Goal: Navigation & Orientation: Find specific page/section

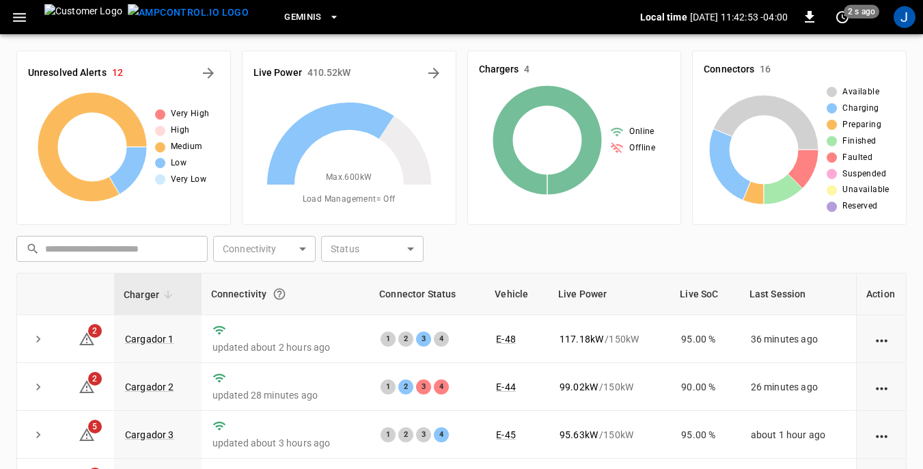
click at [21, 16] on icon "button" at bounding box center [19, 17] width 17 height 17
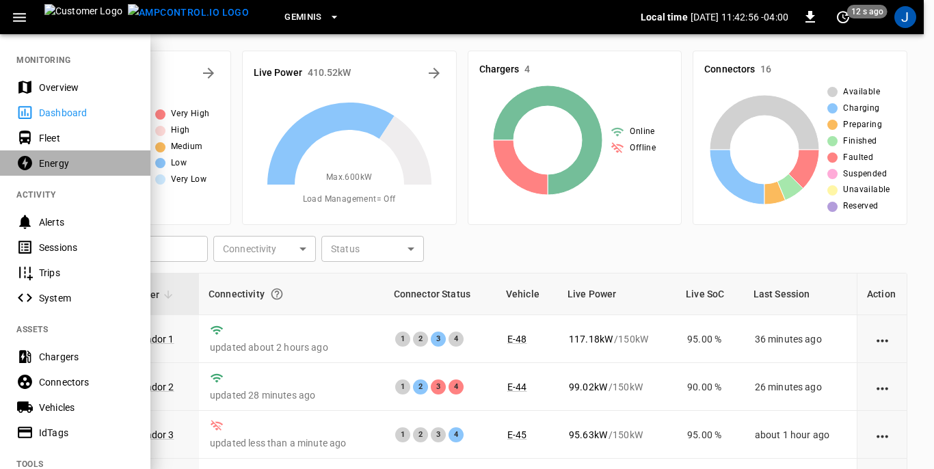
click at [52, 163] on div "Energy" at bounding box center [86, 164] width 95 height 14
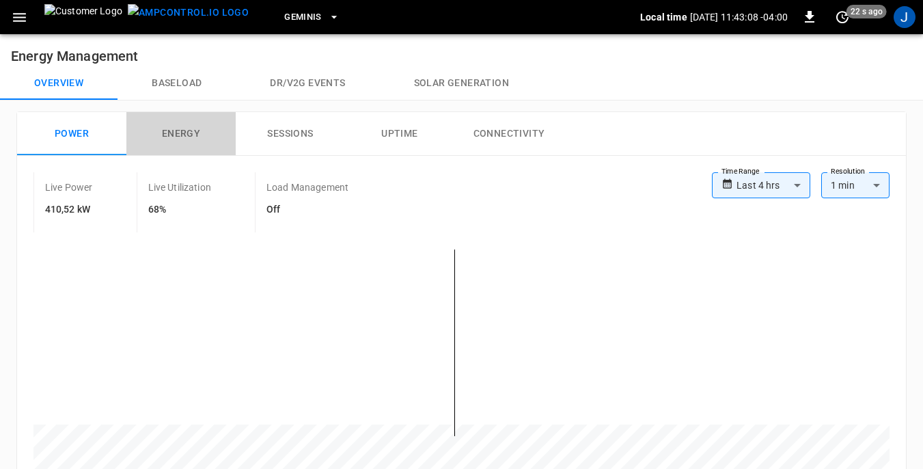
click at [179, 130] on button "Energy" at bounding box center [180, 134] width 109 height 44
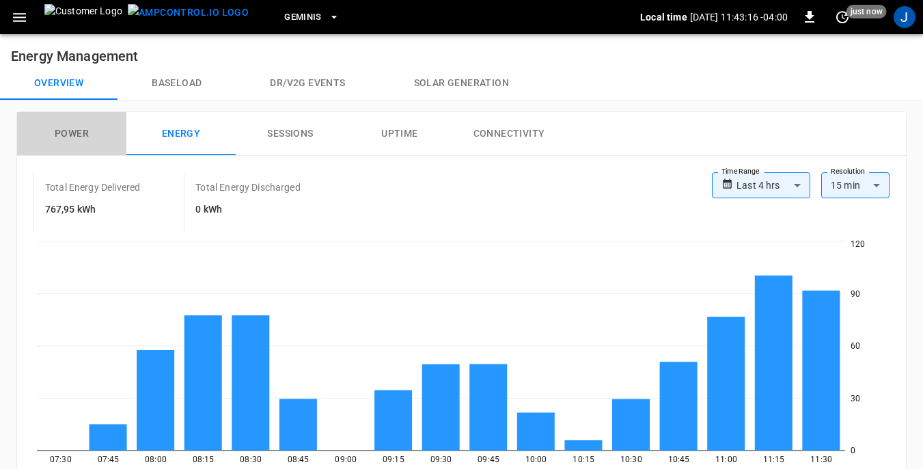
click at [77, 133] on button "Power" at bounding box center [71, 134] width 109 height 44
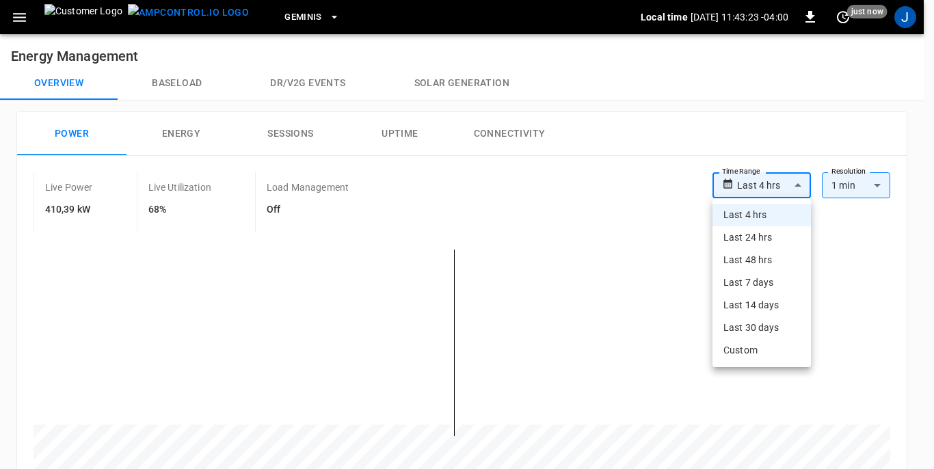
click at [756, 231] on li "Last 24 hrs" at bounding box center [761, 237] width 98 height 23
type input "**********"
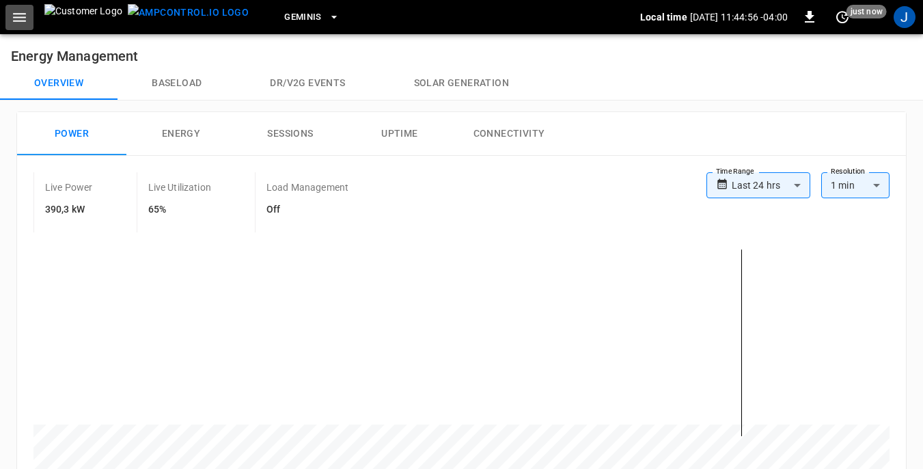
click at [23, 19] on icon "button" at bounding box center [19, 17] width 17 height 17
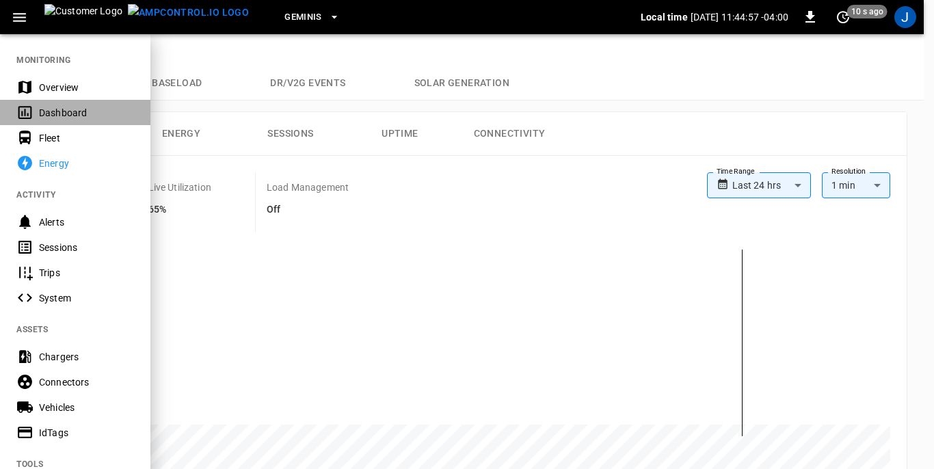
click at [46, 111] on div "Dashboard" at bounding box center [86, 113] width 95 height 14
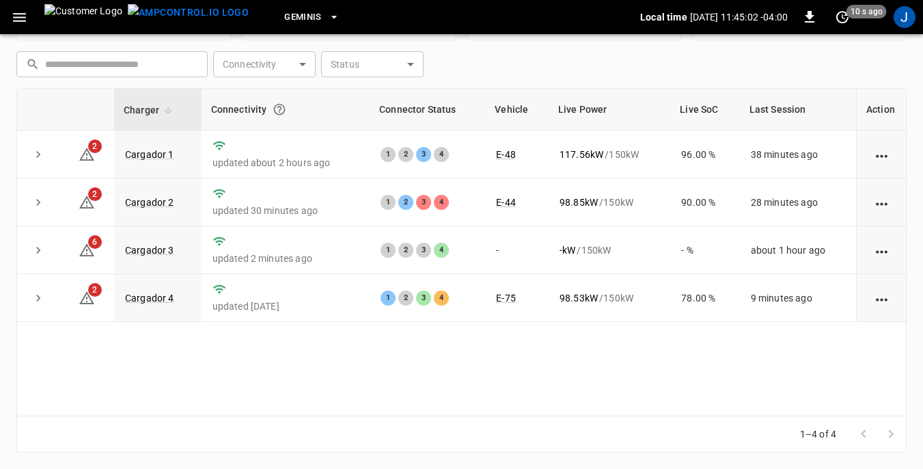
scroll to position [116, 0]
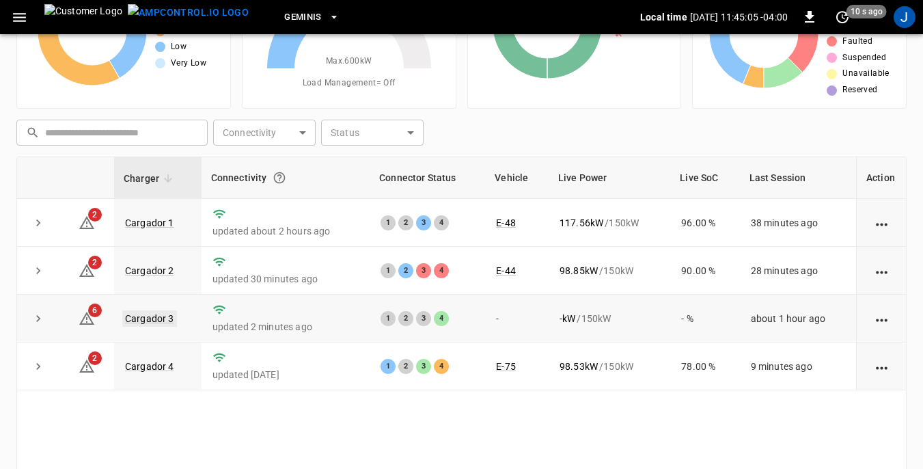
click at [152, 317] on link "Cargador 3" at bounding box center [149, 318] width 55 height 16
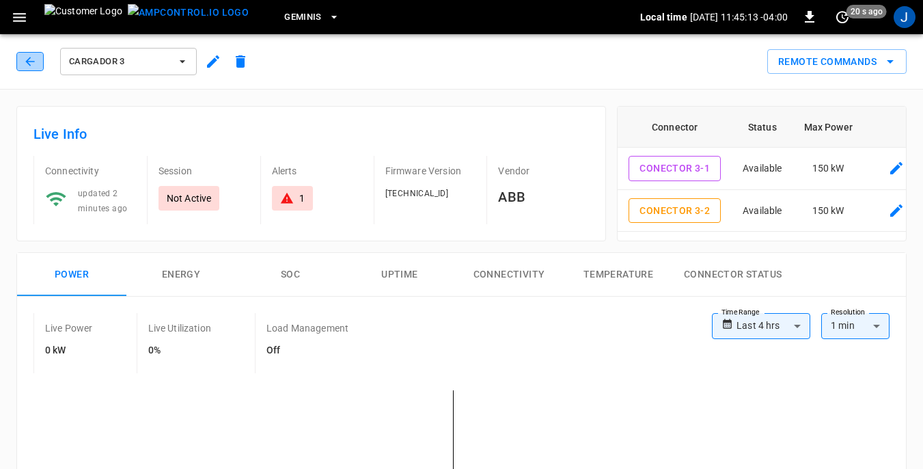
click at [28, 63] on icon "button" at bounding box center [29, 61] width 9 height 9
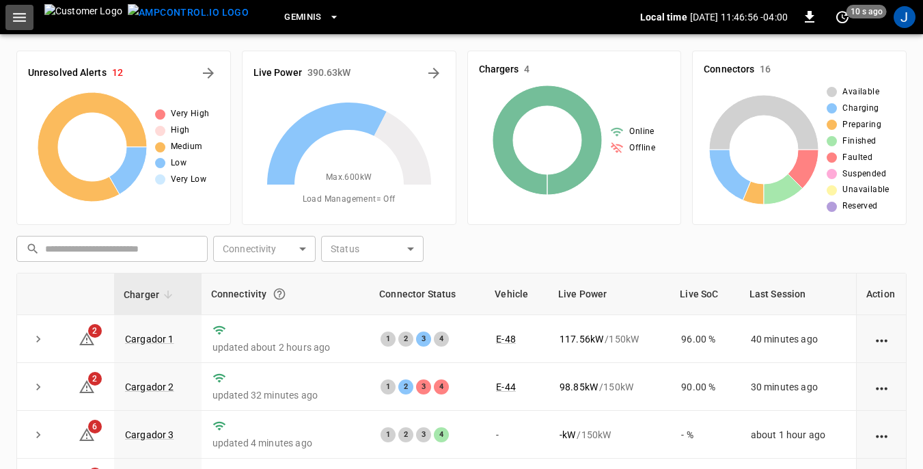
click at [16, 15] on icon "button" at bounding box center [19, 17] width 17 height 17
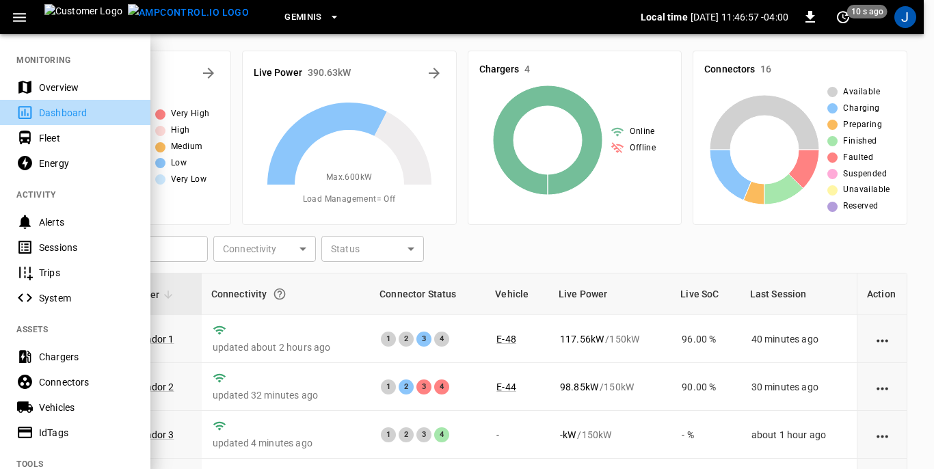
click at [45, 113] on div "Dashboard" at bounding box center [86, 113] width 95 height 14
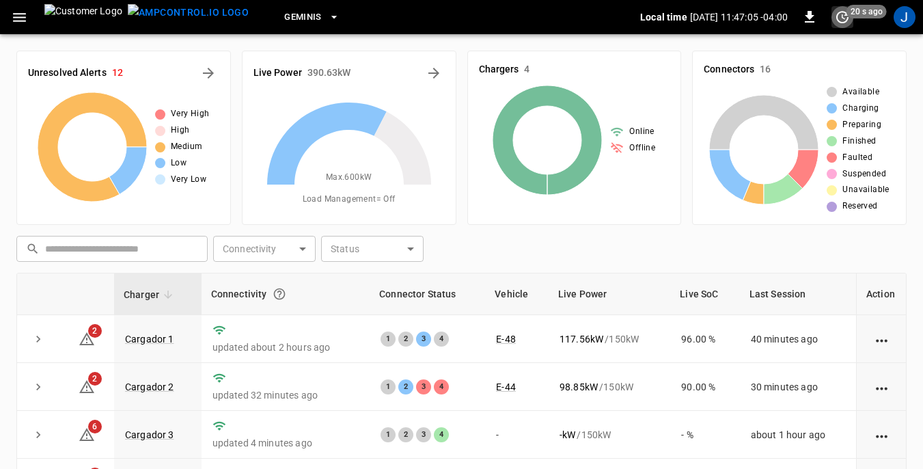
click at [842, 14] on icon "set refresh interval" at bounding box center [843, 17] width 16 height 16
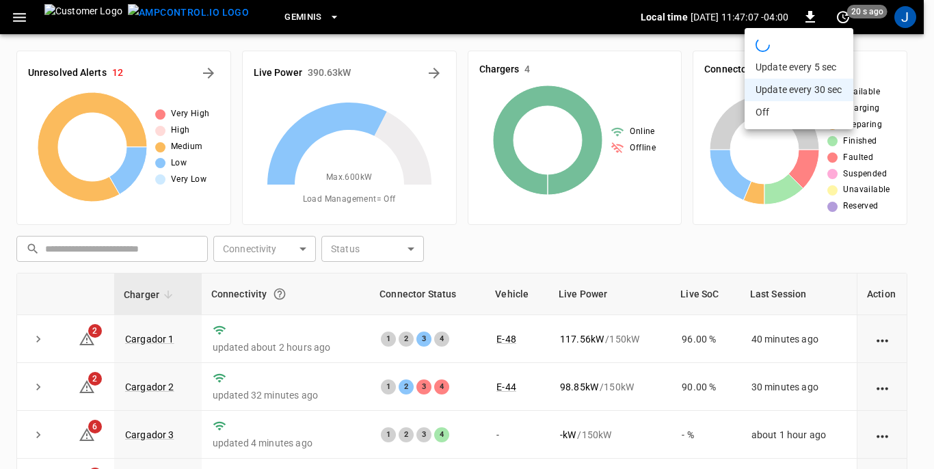
click at [481, 22] on div at bounding box center [467, 234] width 934 height 469
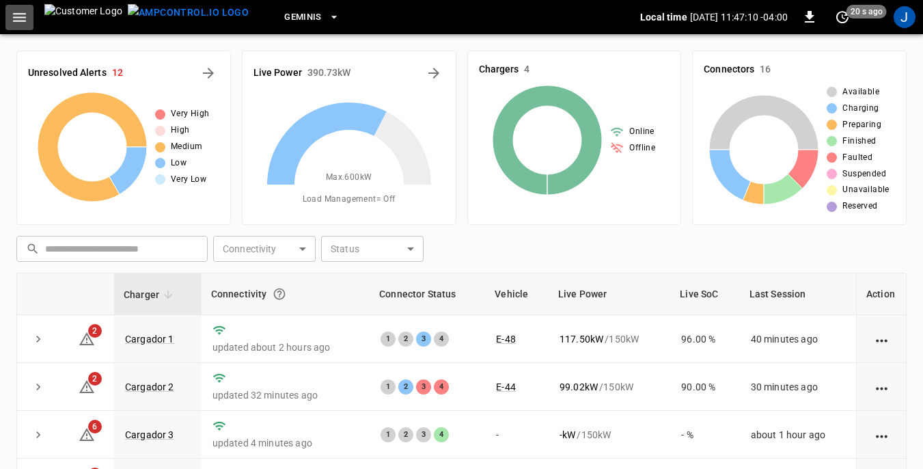
click at [22, 16] on icon "button" at bounding box center [19, 17] width 17 height 17
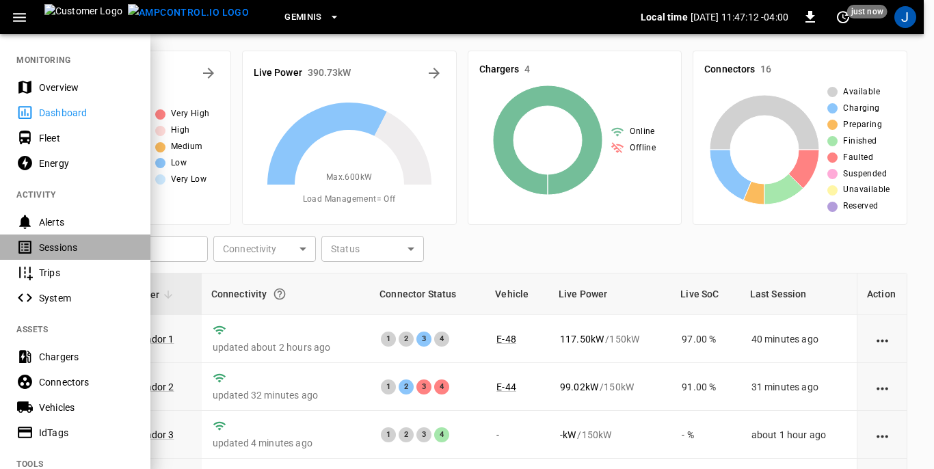
click at [55, 245] on div "Sessions" at bounding box center [86, 248] width 95 height 14
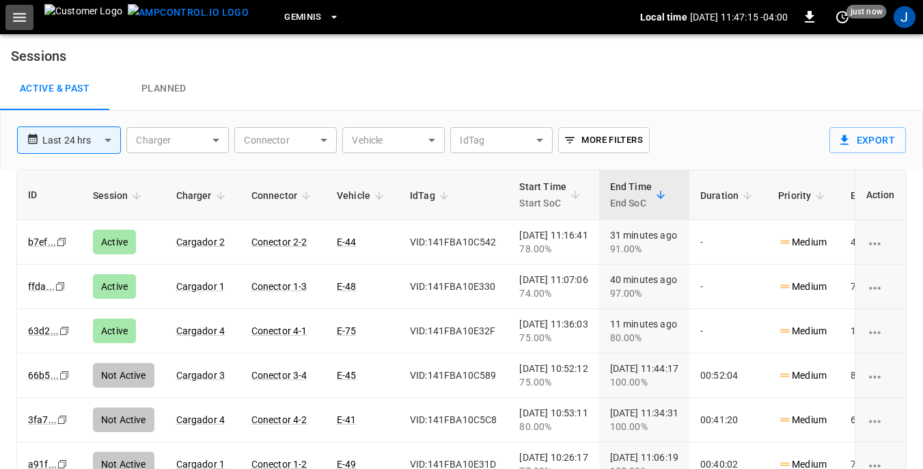
click at [21, 17] on icon "button" at bounding box center [19, 17] width 13 height 9
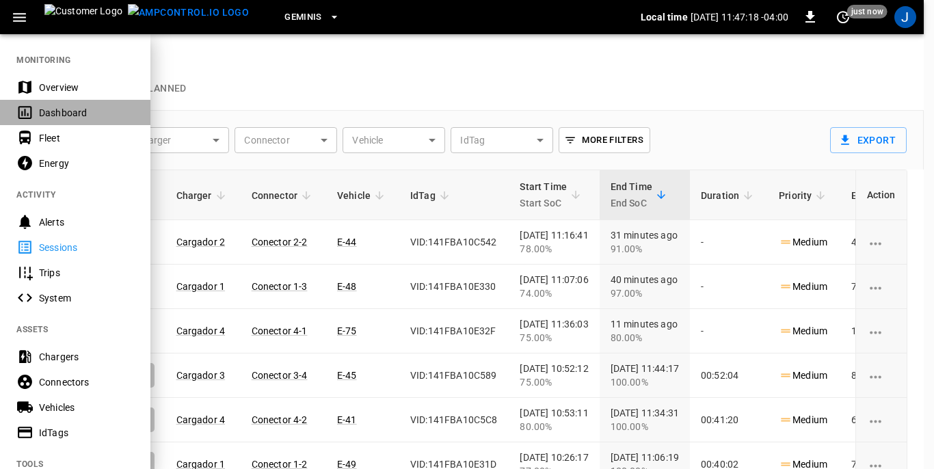
click at [50, 112] on div "Dashboard" at bounding box center [86, 113] width 95 height 14
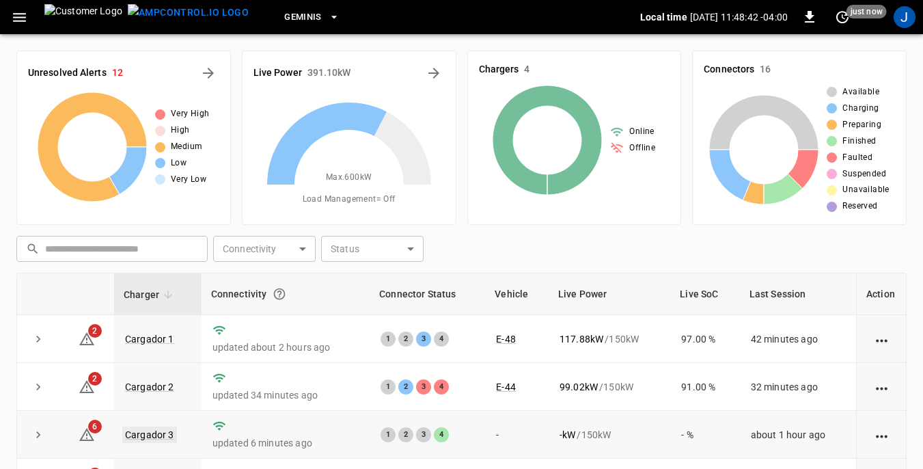
click at [137, 432] on link "Cargador 3" at bounding box center [149, 435] width 55 height 16
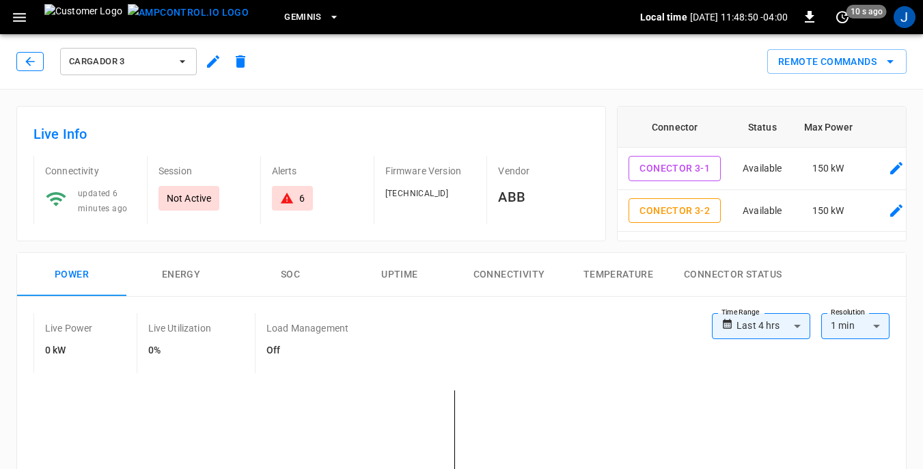
click at [31, 60] on icon "button" at bounding box center [30, 62] width 14 height 14
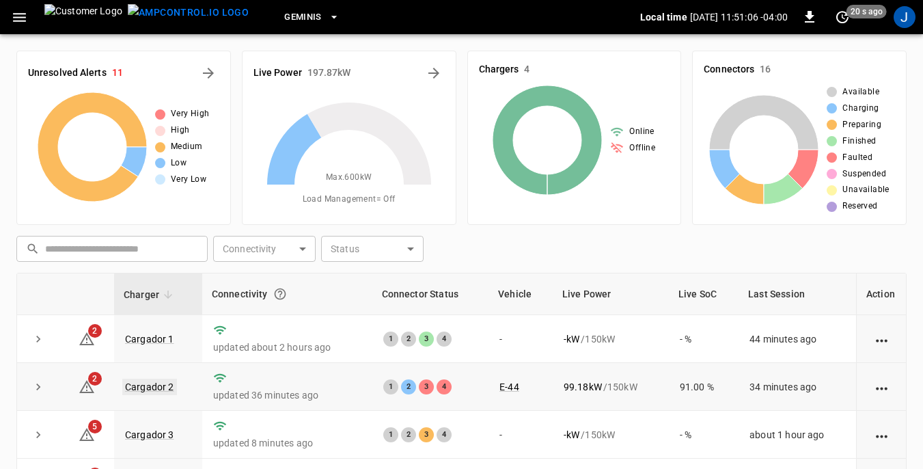
click at [152, 381] on link "Cargador 2" at bounding box center [149, 387] width 55 height 16
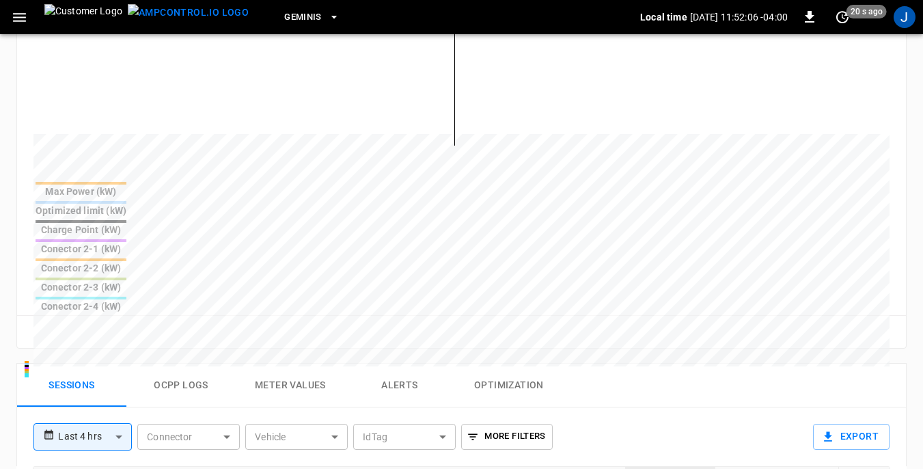
scroll to position [410, 0]
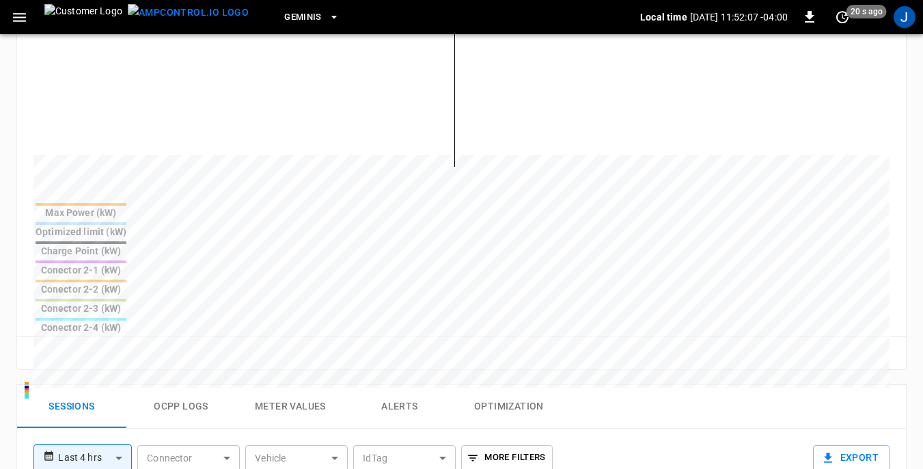
click at [333, 353] on body "**********" at bounding box center [461, 229] width 923 height 1279
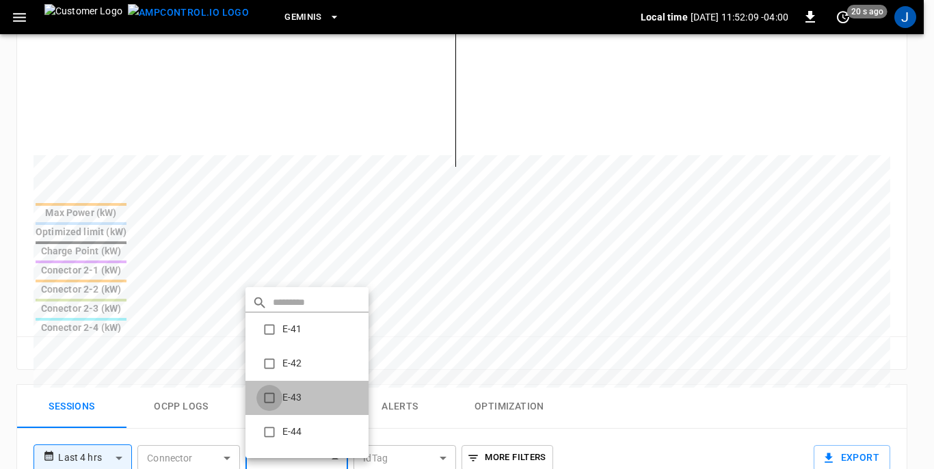
type input "**********"
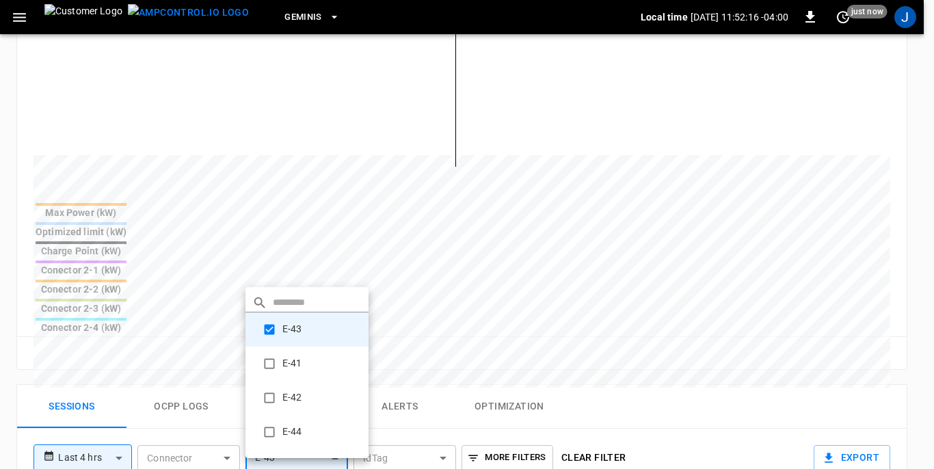
click at [205, 353] on div at bounding box center [467, 234] width 934 height 469
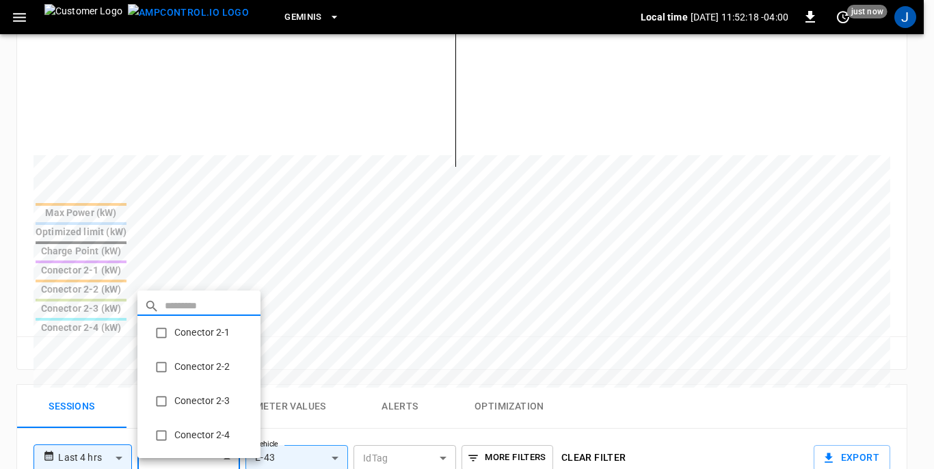
click at [228, 353] on body "**********" at bounding box center [467, 229] width 934 height 1279
click at [118, 353] on div at bounding box center [467, 234] width 934 height 469
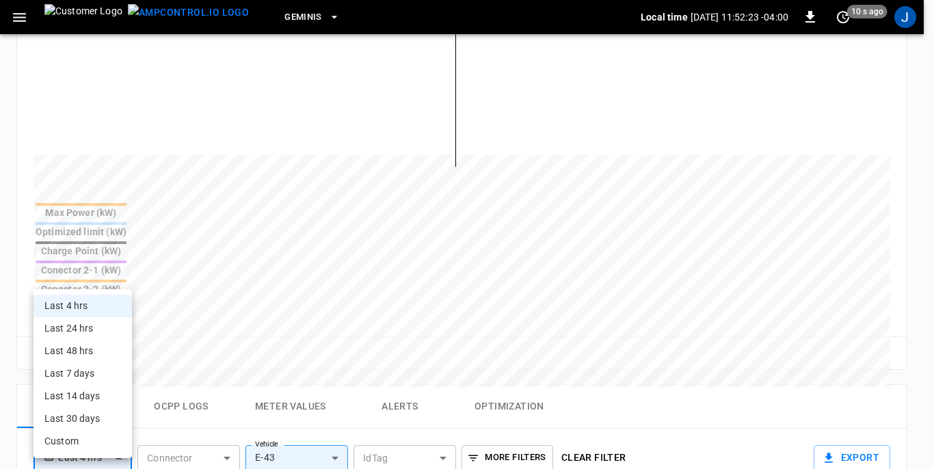
click at [118, 352] on body "**********" at bounding box center [467, 229] width 934 height 1279
click at [68, 353] on li "Last 48 hrs" at bounding box center [82, 351] width 98 height 23
type input "**********"
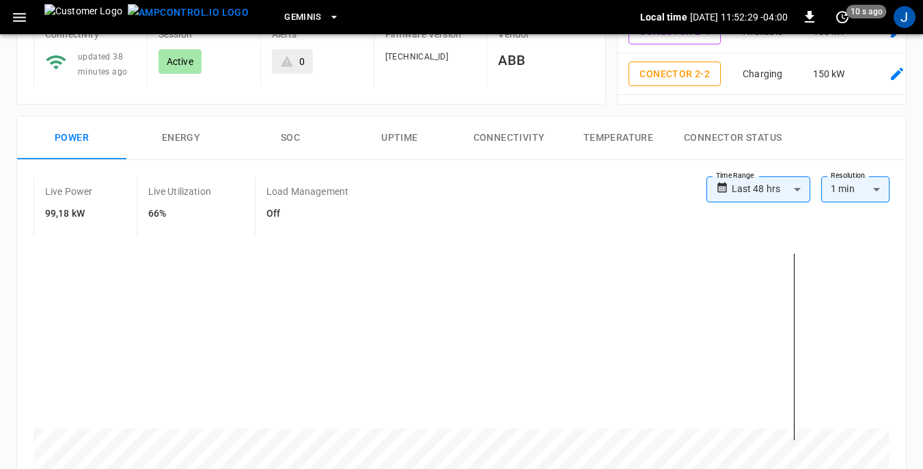
scroll to position [0, 0]
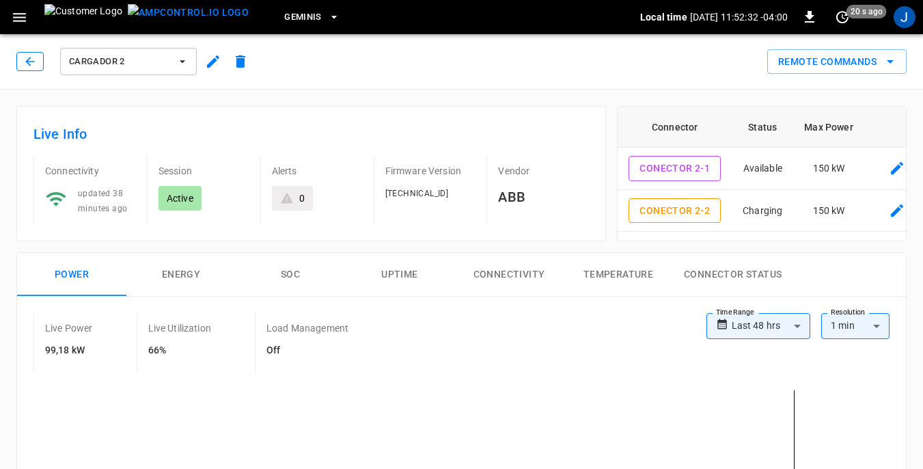
click at [25, 59] on icon "button" at bounding box center [30, 62] width 14 height 14
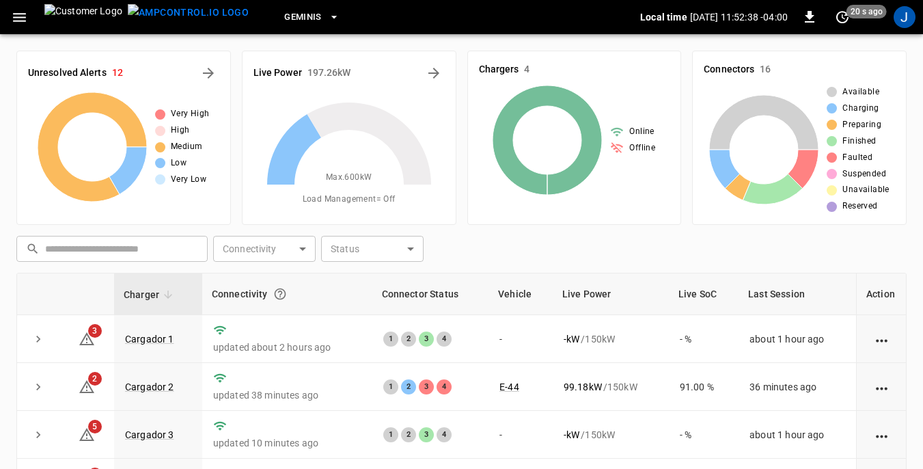
click at [12, 19] on icon "button" at bounding box center [19, 17] width 17 height 17
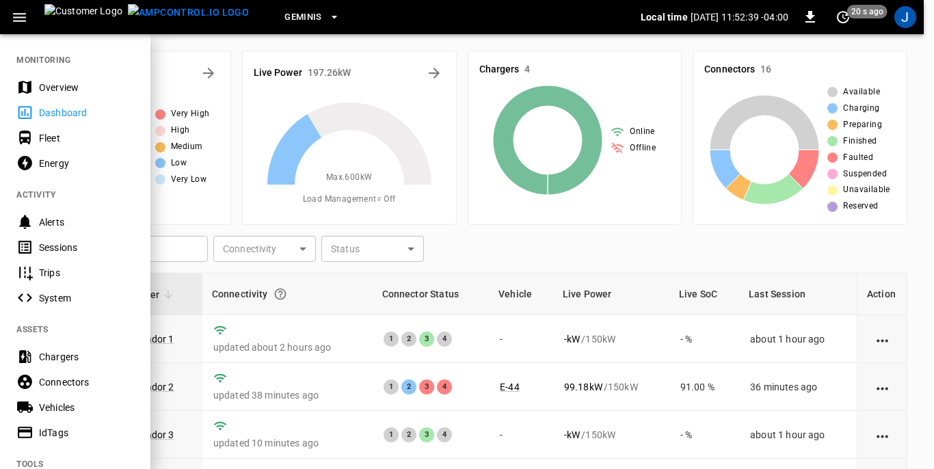
click at [57, 245] on div "Sessions" at bounding box center [86, 248] width 95 height 14
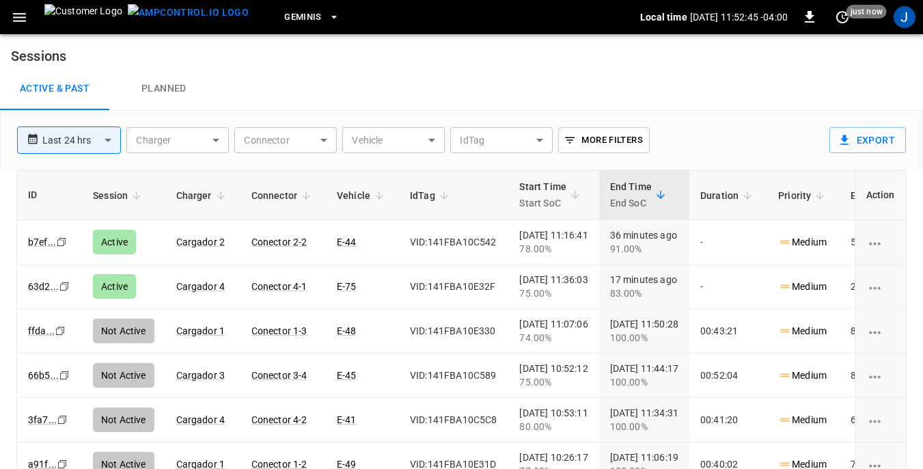
click at [432, 139] on body "**********" at bounding box center [461, 267] width 923 height 535
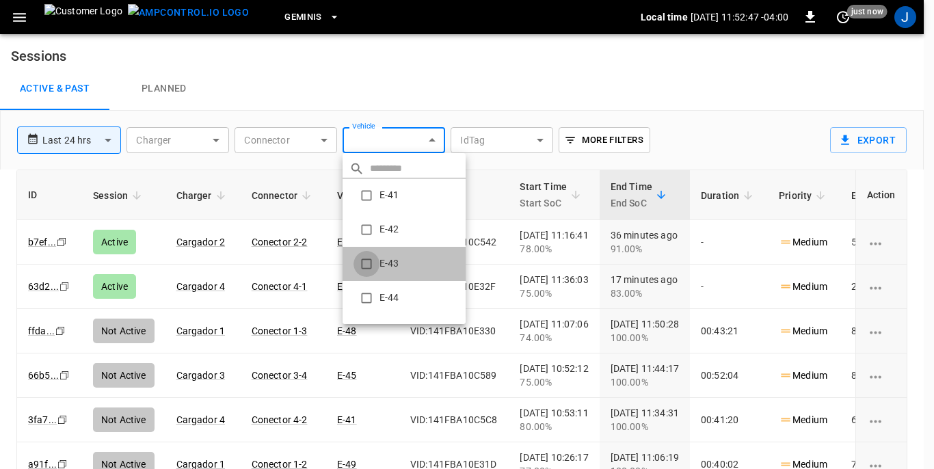
type input "**********"
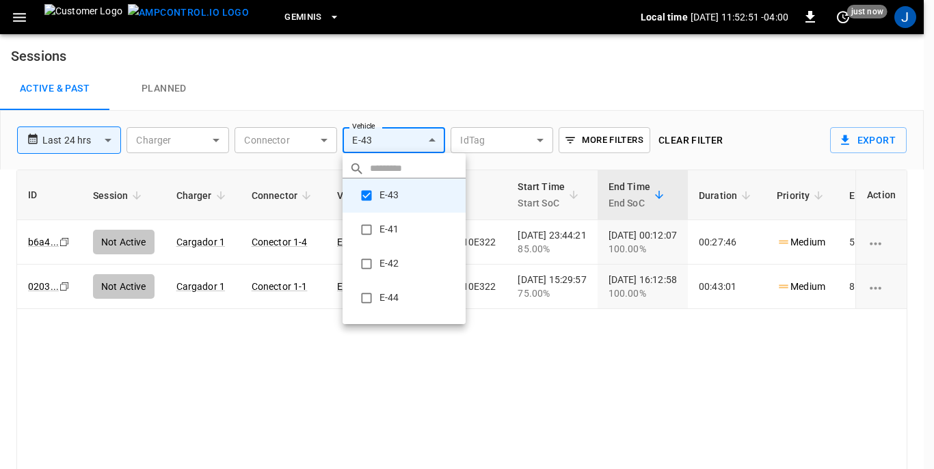
click at [269, 355] on div at bounding box center [467, 234] width 934 height 469
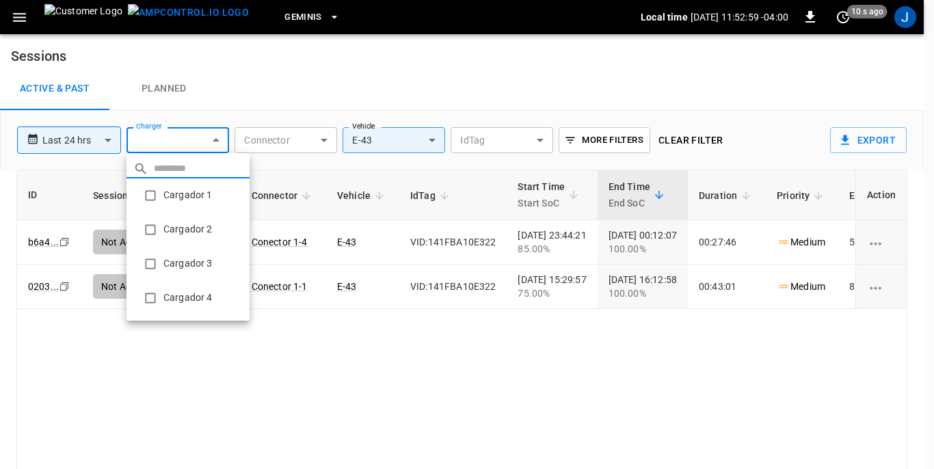
click at [213, 137] on body "**********" at bounding box center [467, 267] width 934 height 535
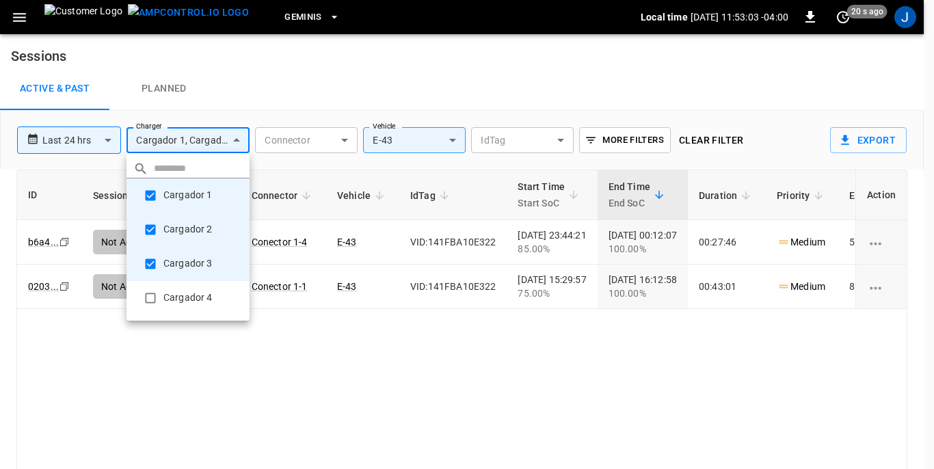
type input "**********"
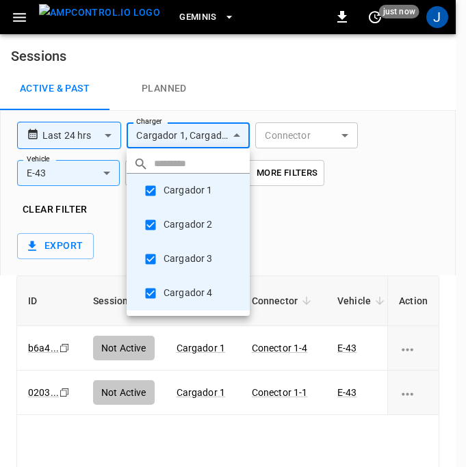
click at [433, 336] on div at bounding box center [233, 233] width 466 height 467
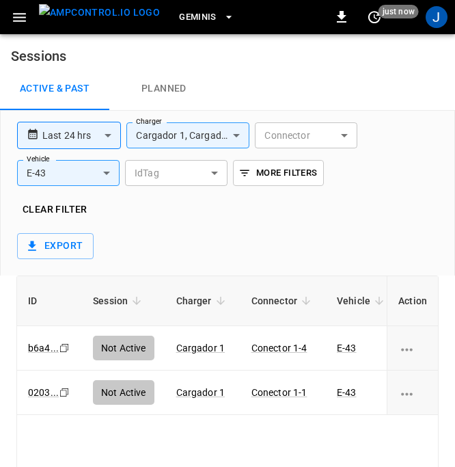
click at [433, 336] on div "​ Cargador 1 Cargador 2 Cargador 3 Cargador 4" at bounding box center [227, 233] width 455 height 467
click at [421, 81] on div "Active & Past Planned" at bounding box center [227, 89] width 455 height 44
click at [226, 66] on h6 "Sessions" at bounding box center [227, 50] width 455 height 33
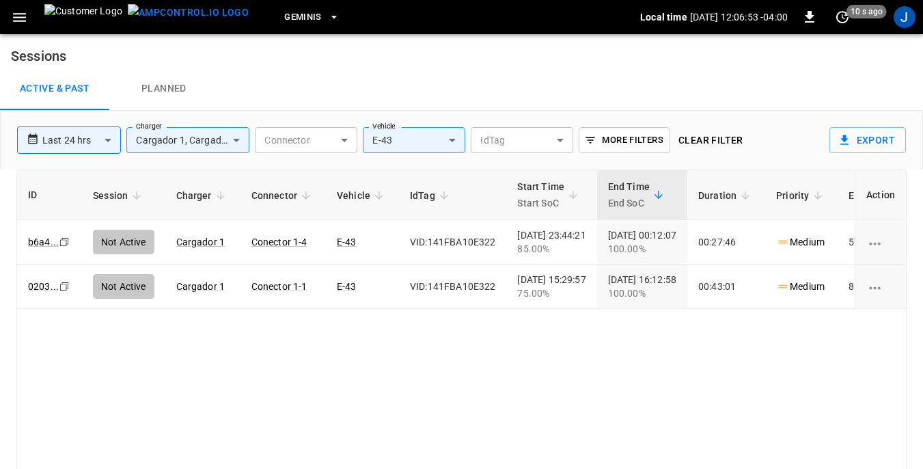
click at [22, 17] on icon "button" at bounding box center [19, 17] width 13 height 9
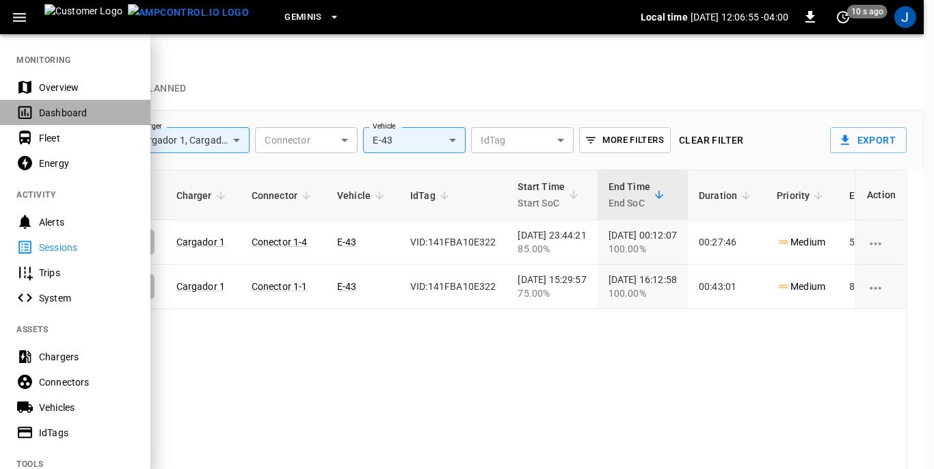
click at [46, 114] on div "Dashboard" at bounding box center [86, 113] width 95 height 14
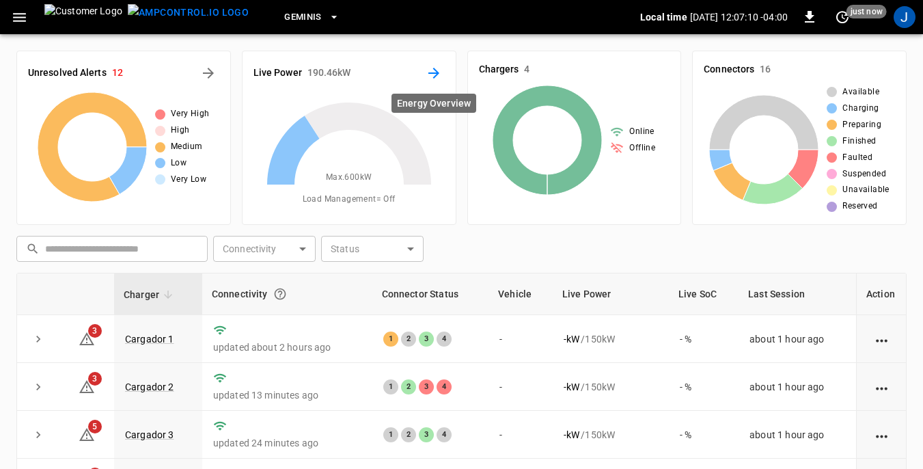
click at [433, 71] on icon "Energy Overview" at bounding box center [434, 73] width 16 height 16
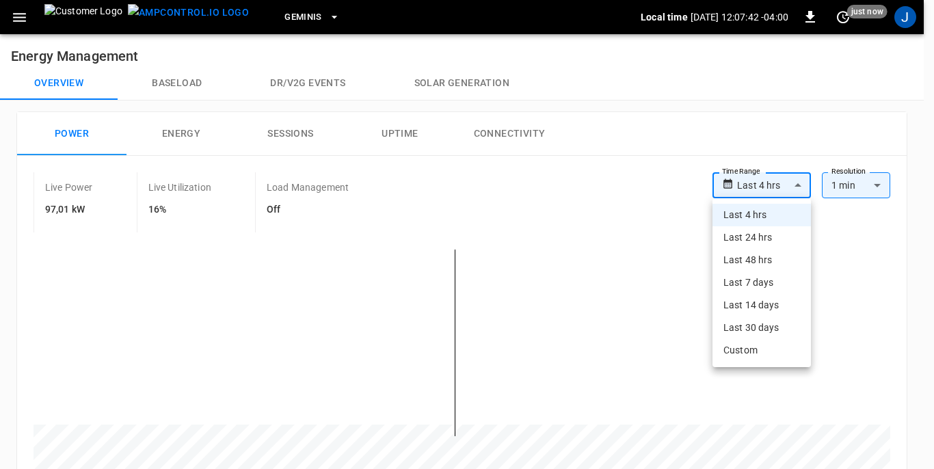
click at [764, 237] on li "Last 24 hrs" at bounding box center [761, 237] width 98 height 23
type input "**********"
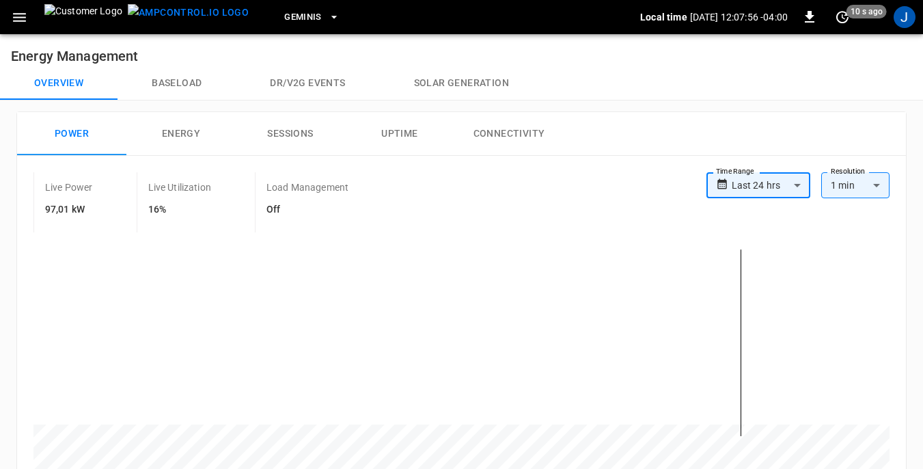
click at [188, 130] on button "Energy" at bounding box center [180, 134] width 109 height 44
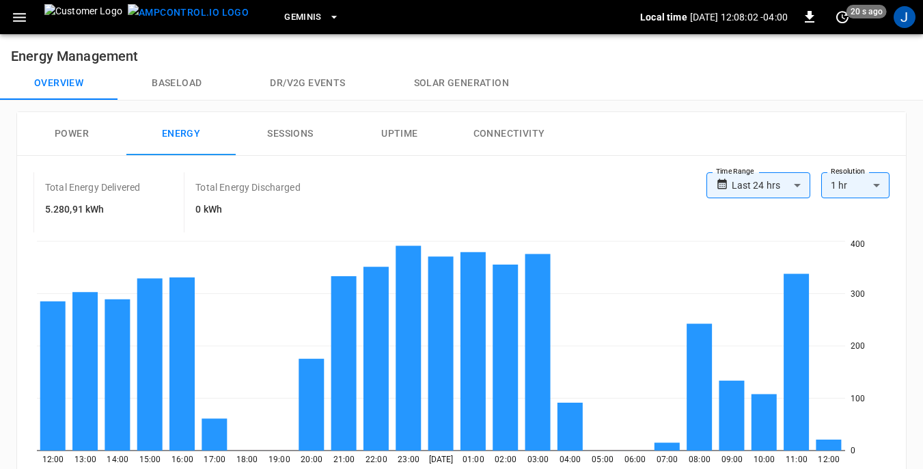
click at [183, 79] on button "Baseload" at bounding box center [177, 83] width 118 height 33
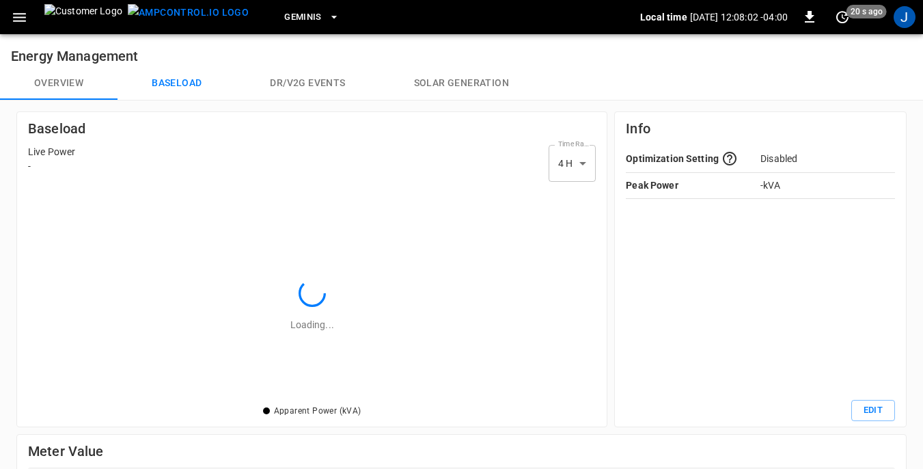
scroll to position [205, 558]
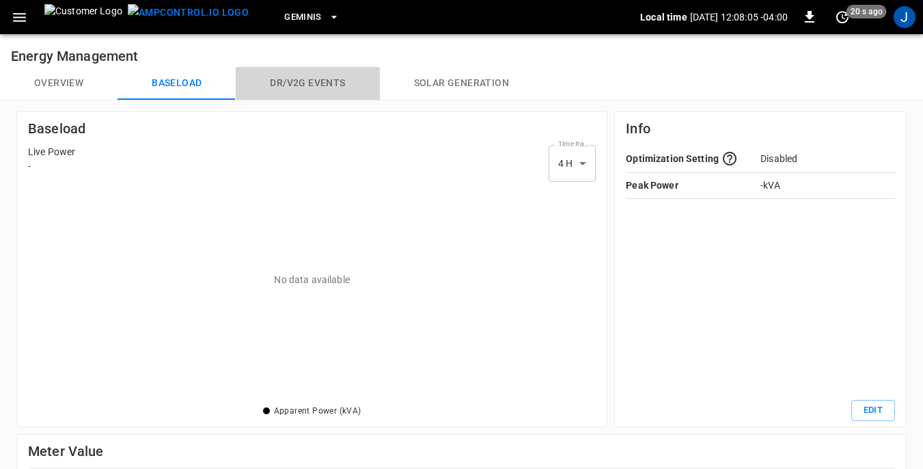
click at [291, 83] on button "Dr/V2G events" at bounding box center [308, 83] width 144 height 33
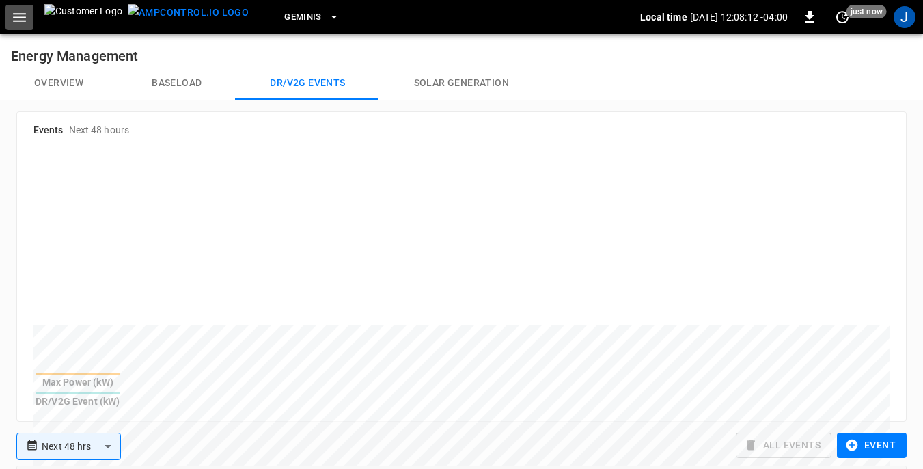
click at [24, 20] on icon "button" at bounding box center [19, 17] width 17 height 17
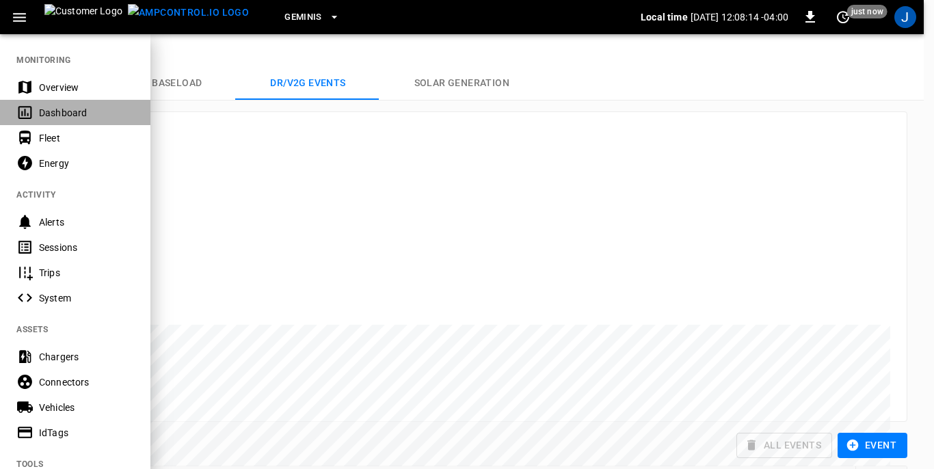
click at [59, 112] on div "Dashboard" at bounding box center [86, 113] width 95 height 14
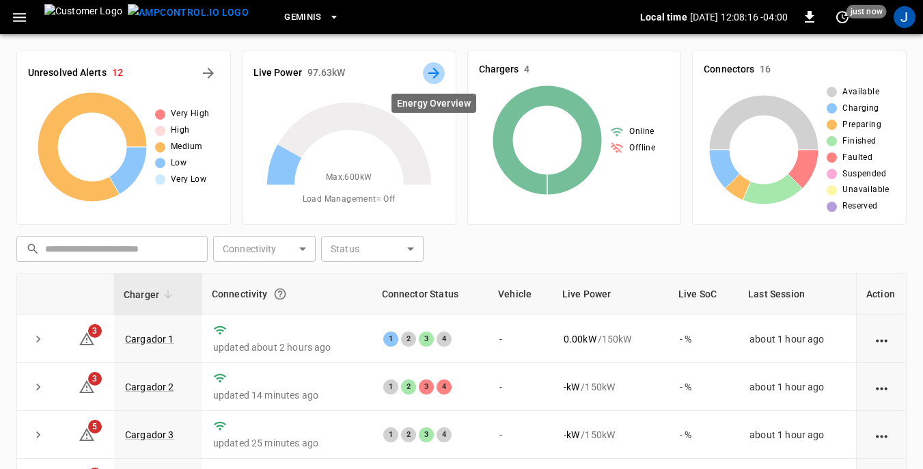
click at [436, 73] on icon "Energy Overview" at bounding box center [434, 73] width 11 height 11
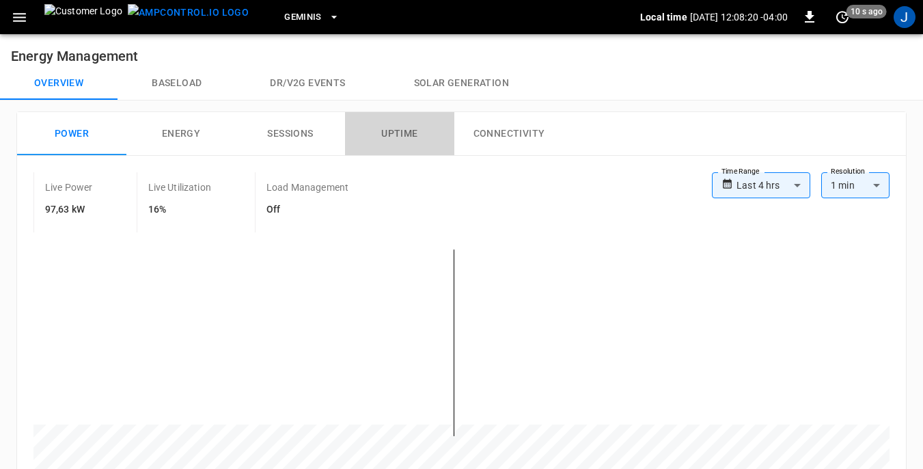
click at [402, 135] on button "Uptime" at bounding box center [399, 134] width 109 height 44
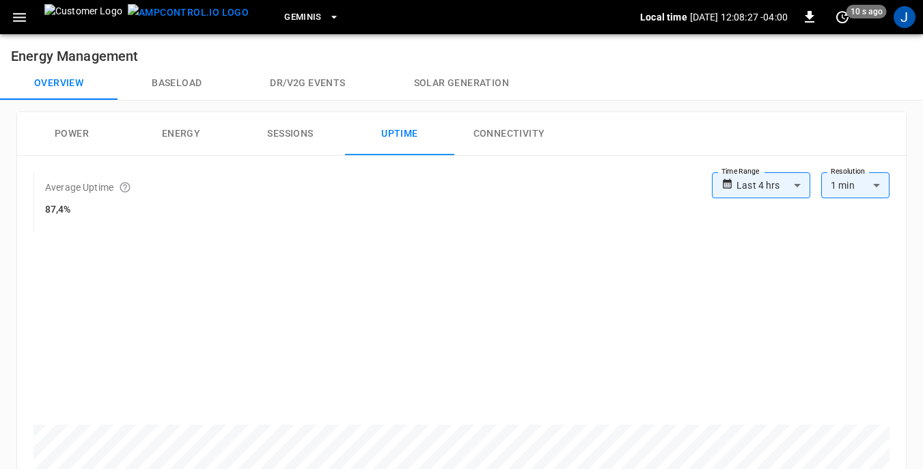
click at [516, 130] on button "Connectivity" at bounding box center [509, 134] width 109 height 44
click at [286, 129] on button "Sessions" at bounding box center [290, 134] width 109 height 44
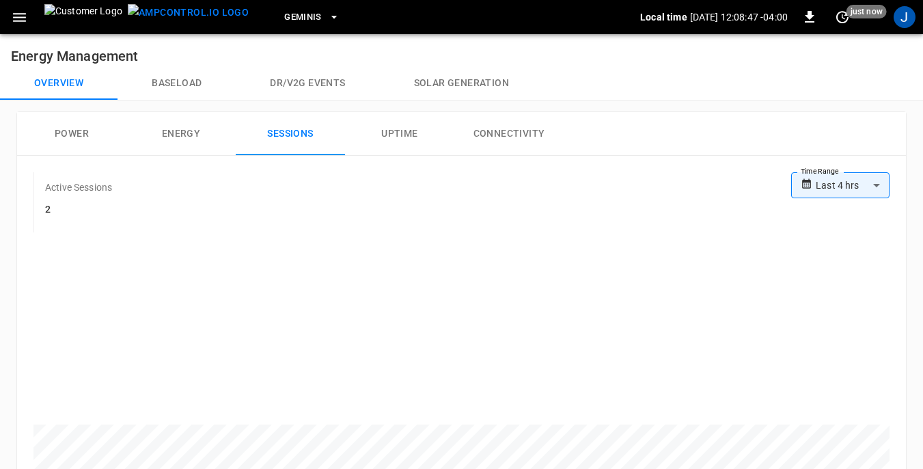
click at [185, 131] on button "Energy" at bounding box center [180, 134] width 109 height 44
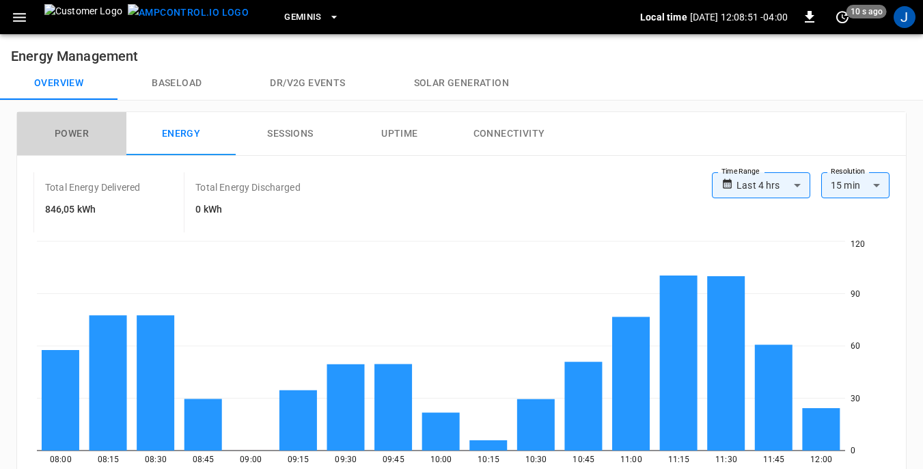
click at [67, 132] on button "Power" at bounding box center [71, 134] width 109 height 44
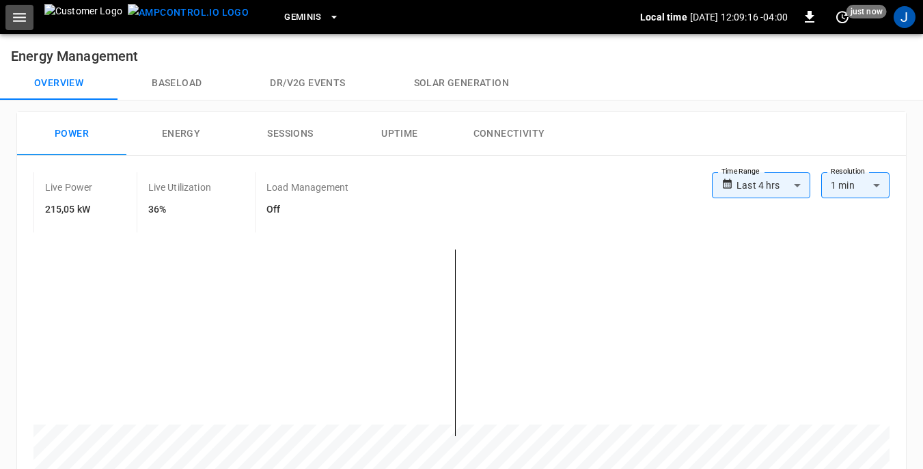
click at [20, 16] on icon "button" at bounding box center [19, 17] width 13 height 9
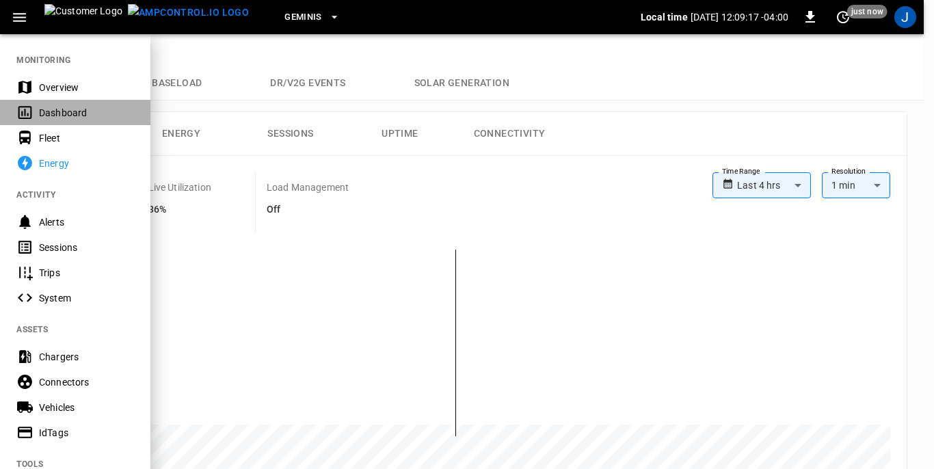
click at [53, 111] on div "Dashboard" at bounding box center [86, 113] width 95 height 14
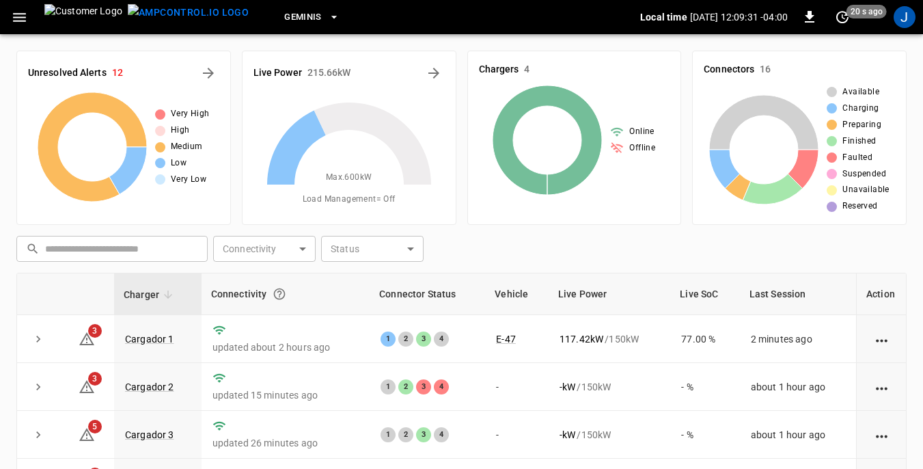
click at [22, 18] on icon "button" at bounding box center [19, 17] width 17 height 17
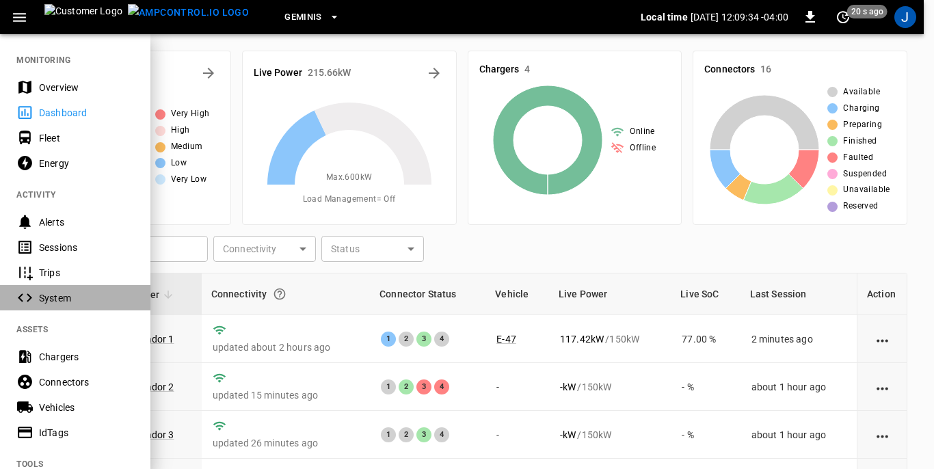
click at [46, 300] on div "System" at bounding box center [86, 298] width 95 height 14
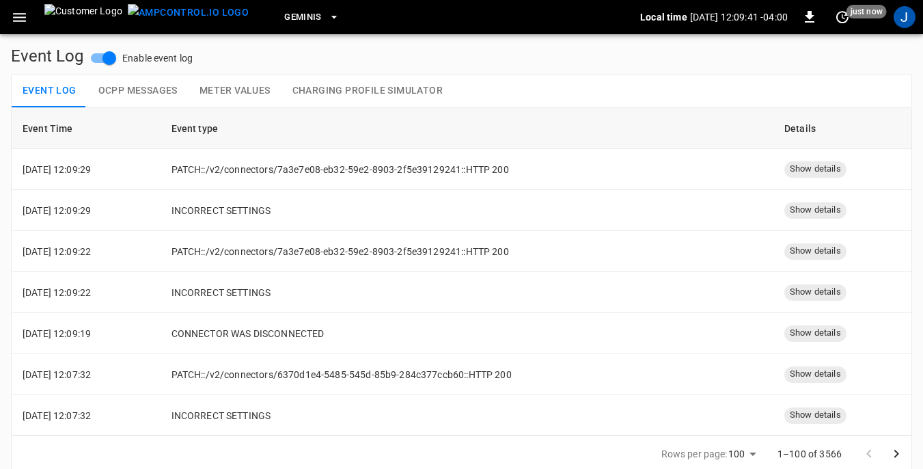
click at [326, 93] on button "Charging Profile Simulator" at bounding box center [368, 91] width 172 height 33
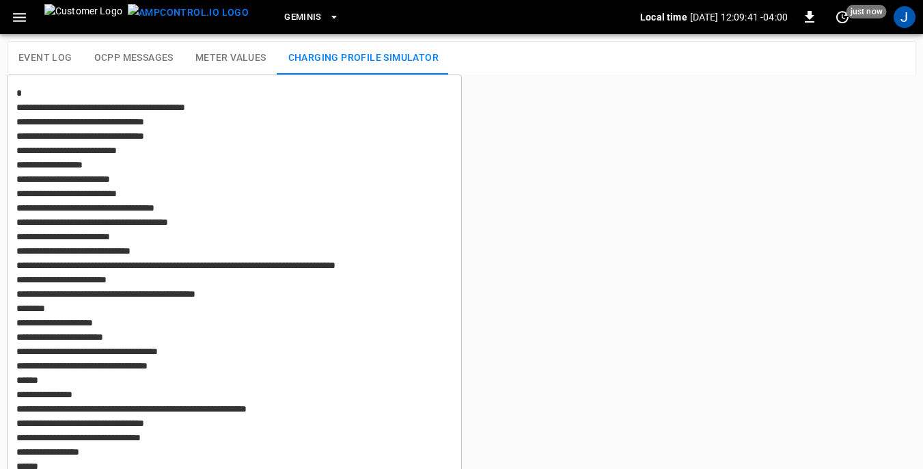
type textarea "**********"
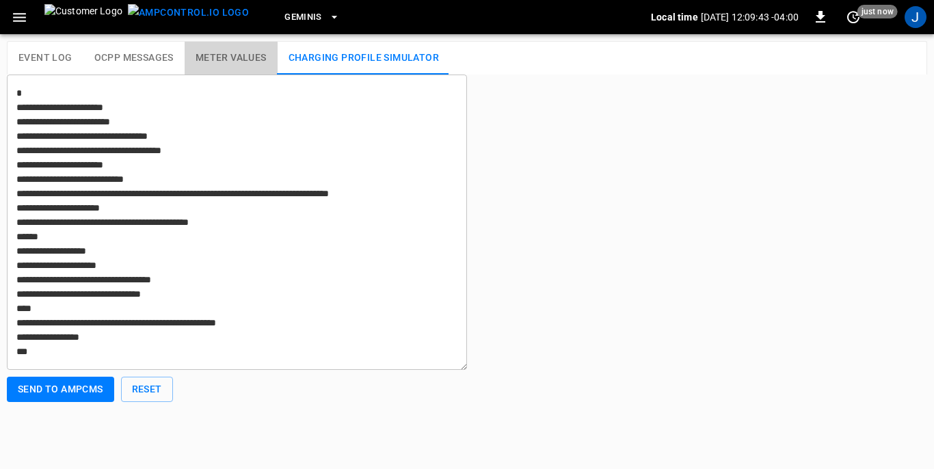
click at [230, 58] on button "Meter Values" at bounding box center [231, 58] width 93 height 33
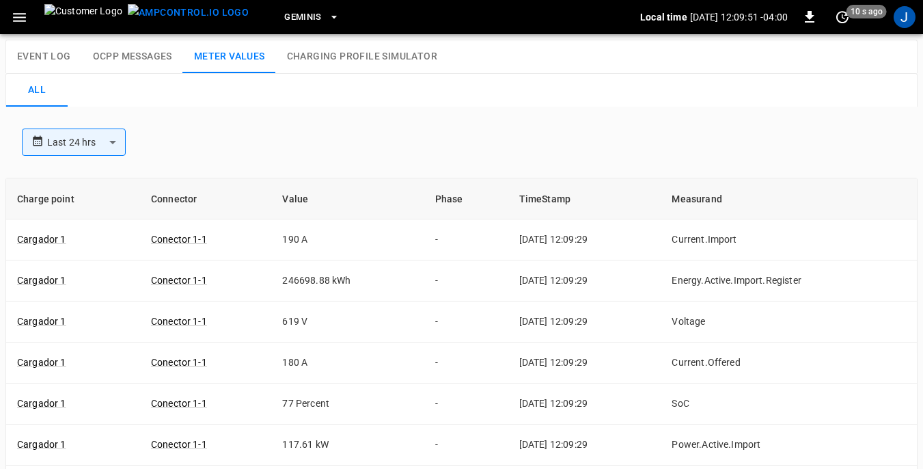
click at [132, 57] on button "OCPP Messages" at bounding box center [132, 56] width 101 height 33
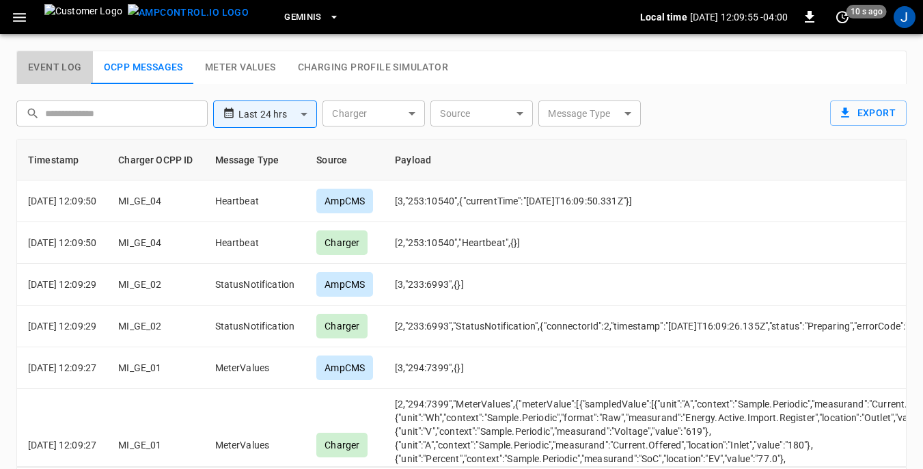
click at [55, 64] on button "Event Log" at bounding box center [55, 67] width 76 height 33
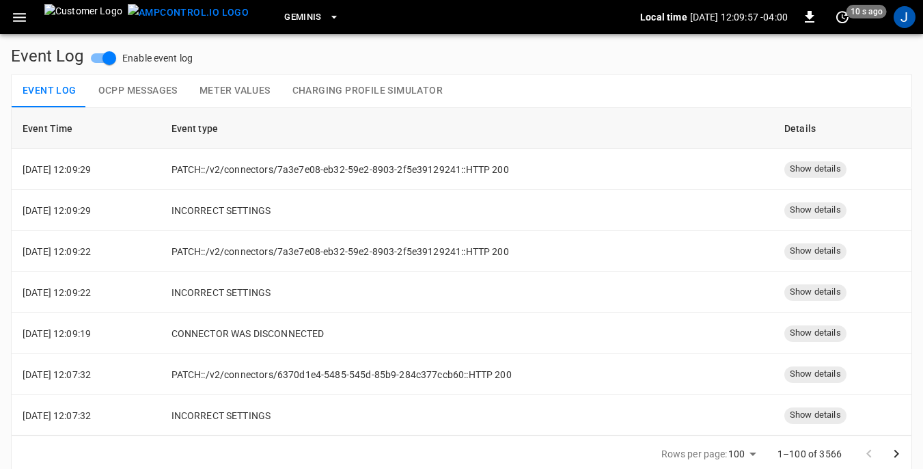
click at [24, 19] on icon "button" at bounding box center [19, 17] width 17 height 17
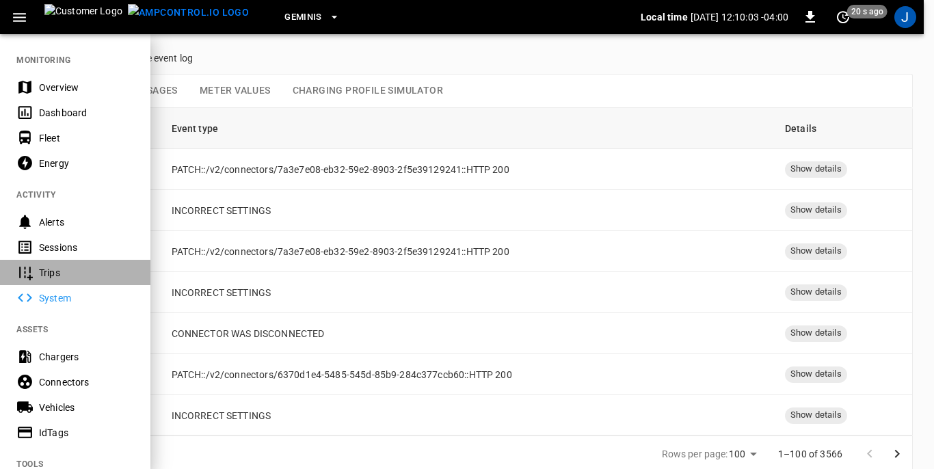
click at [58, 275] on div "Trips" at bounding box center [86, 273] width 95 height 14
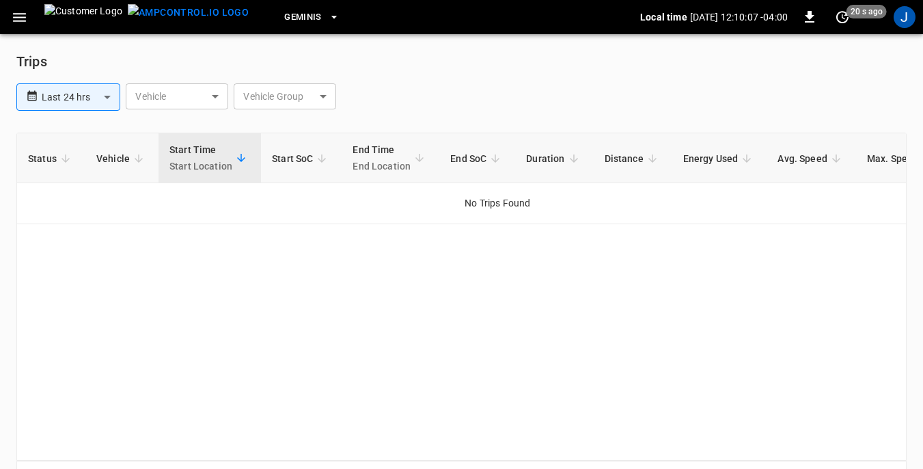
click at [23, 18] on icon "button" at bounding box center [19, 17] width 17 height 17
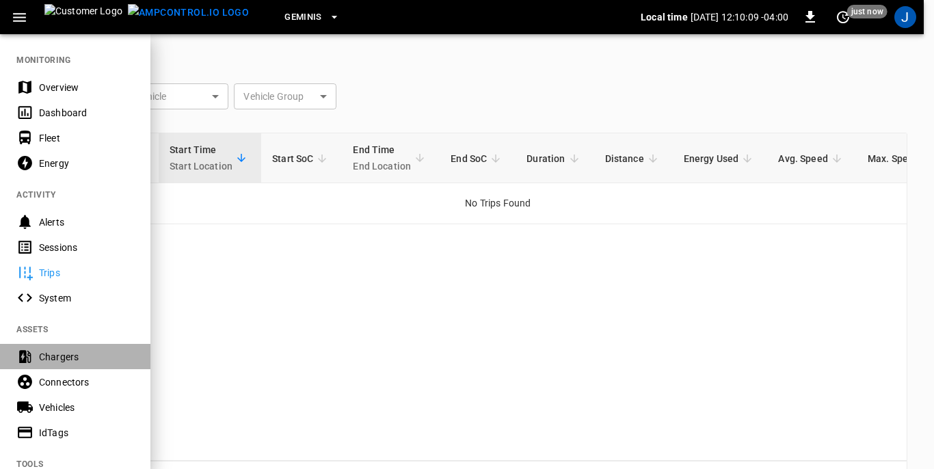
click at [55, 358] on div "Chargers" at bounding box center [86, 357] width 95 height 14
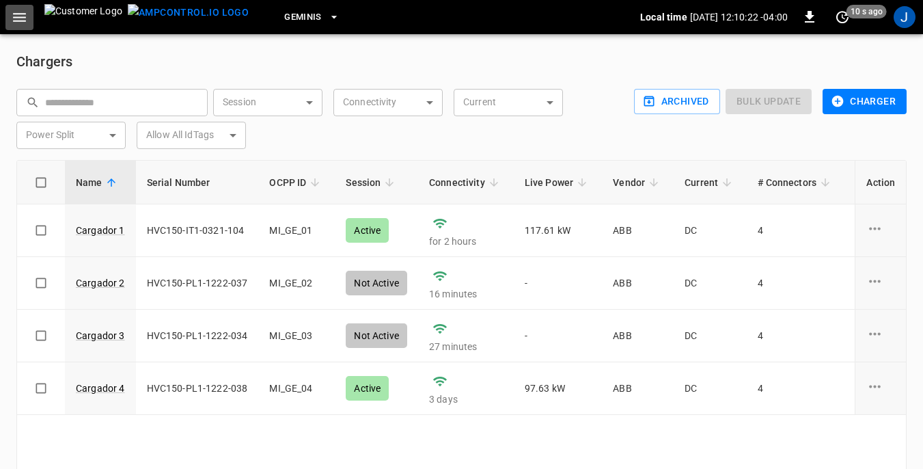
click at [20, 15] on icon "button" at bounding box center [19, 17] width 17 height 17
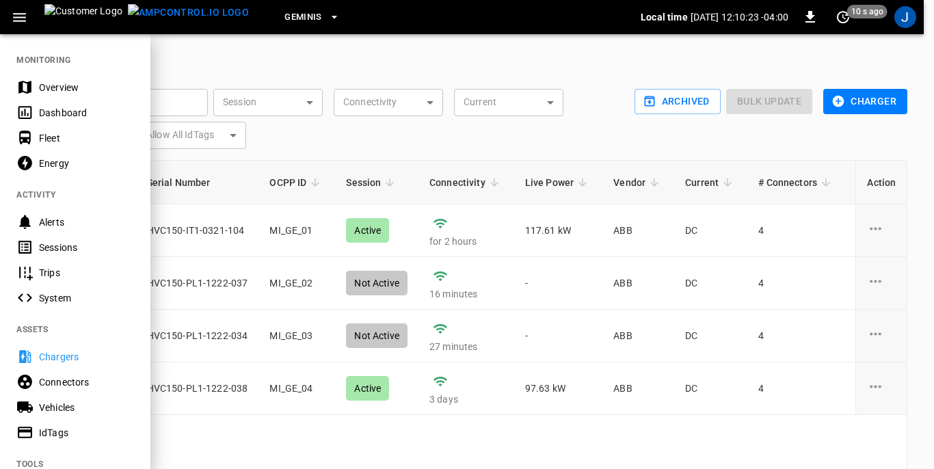
click at [62, 116] on div "Dashboard" at bounding box center [86, 113] width 95 height 14
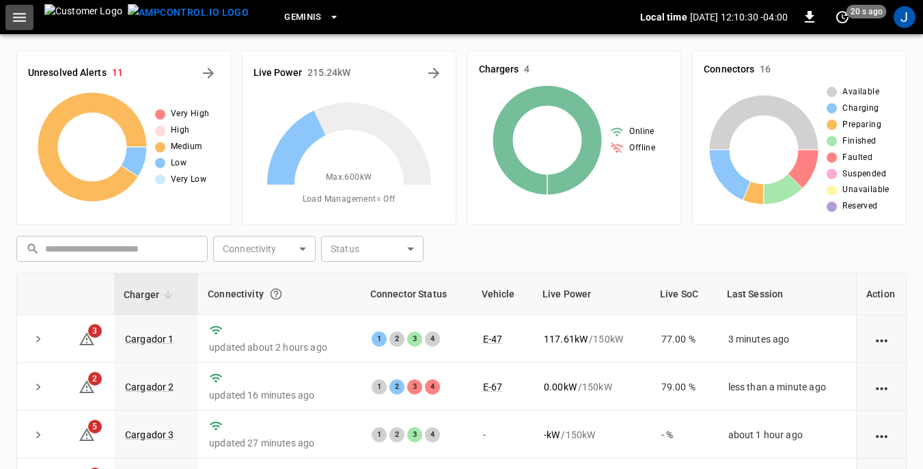
click at [22, 21] on icon "button" at bounding box center [19, 17] width 13 height 9
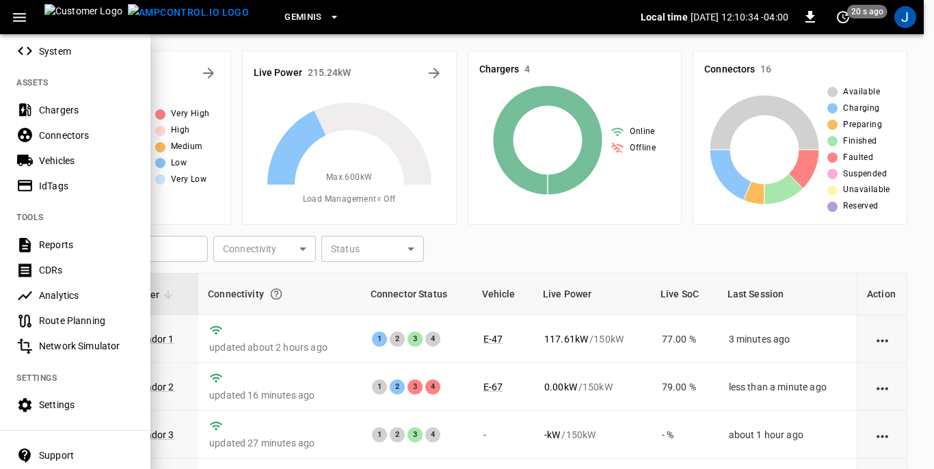
scroll to position [273, 0]
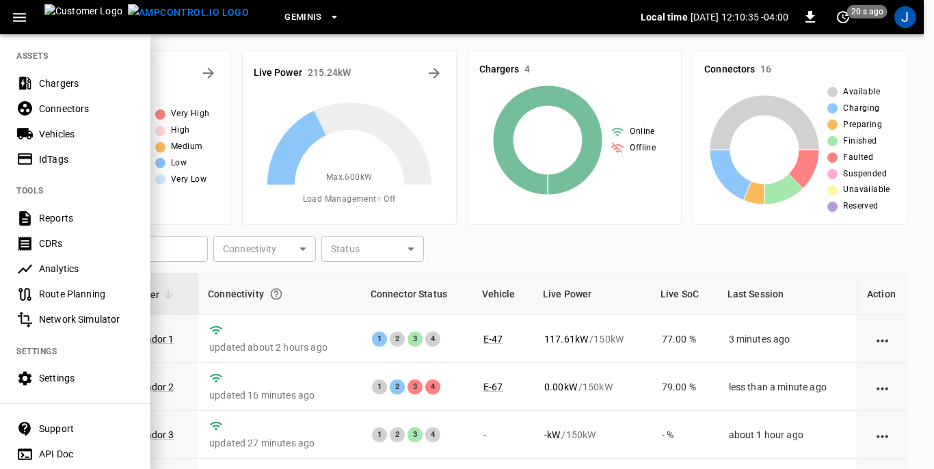
click at [70, 266] on div "Analytics" at bounding box center [86, 269] width 95 height 14
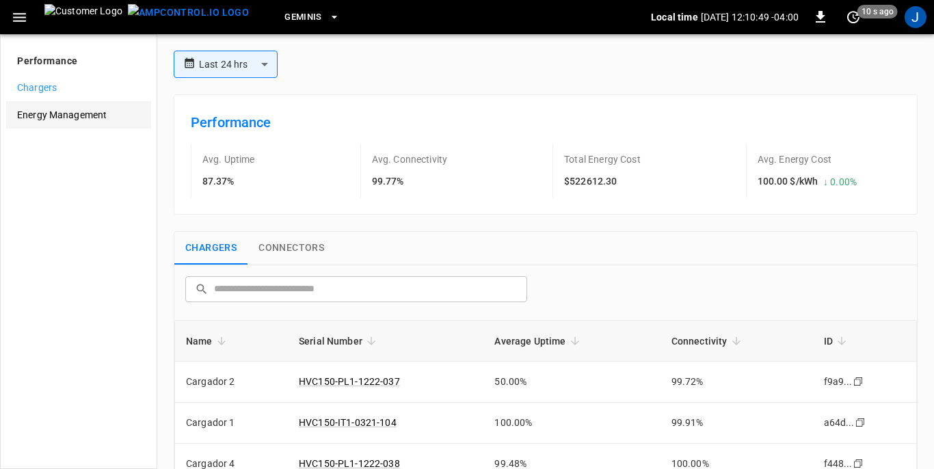
click at [51, 115] on span "Energy Management" at bounding box center [78, 115] width 123 height 14
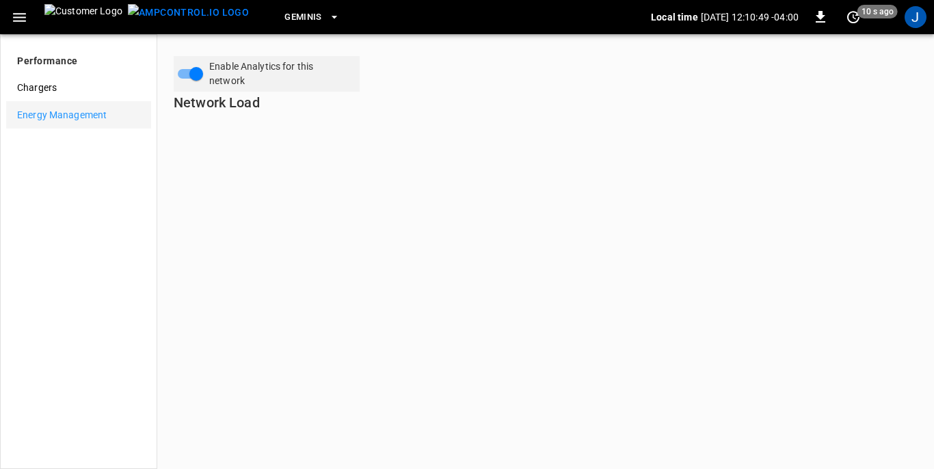
type input "**********"
click at [14, 15] on icon "button" at bounding box center [19, 17] width 17 height 17
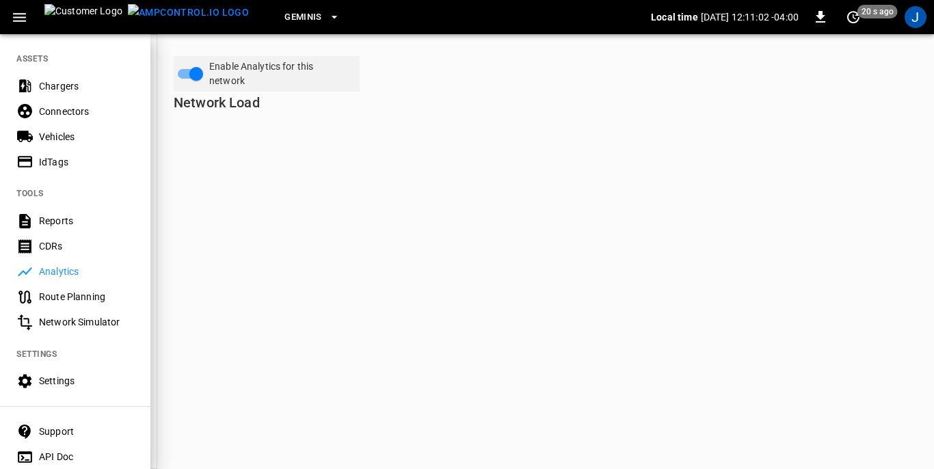
scroll to position [273, 0]
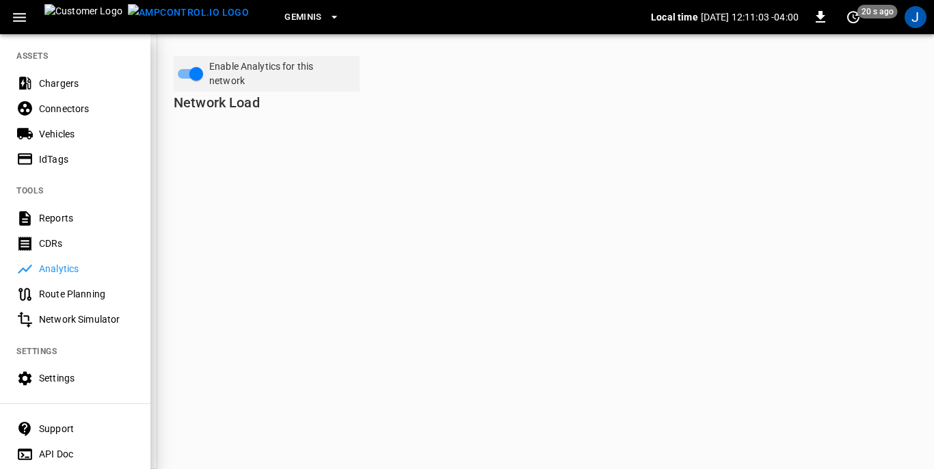
click at [75, 291] on div "Route Planning" at bounding box center [86, 294] width 95 height 14
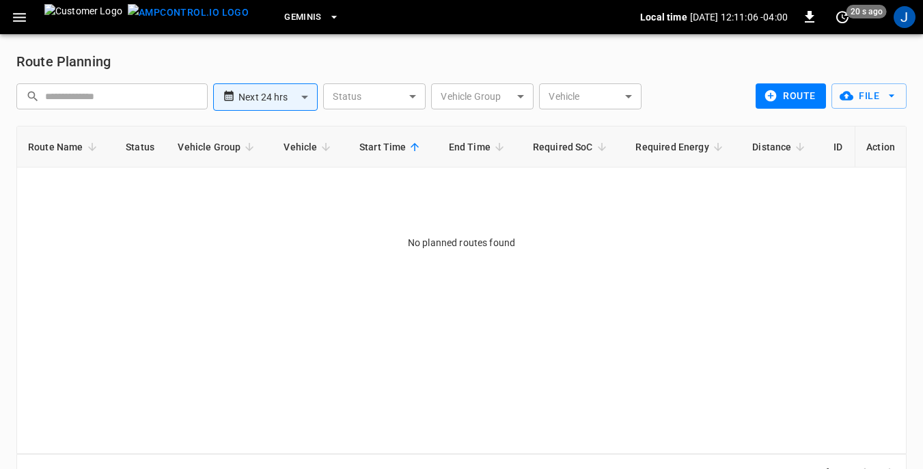
click at [21, 14] on icon "button" at bounding box center [19, 17] width 13 height 9
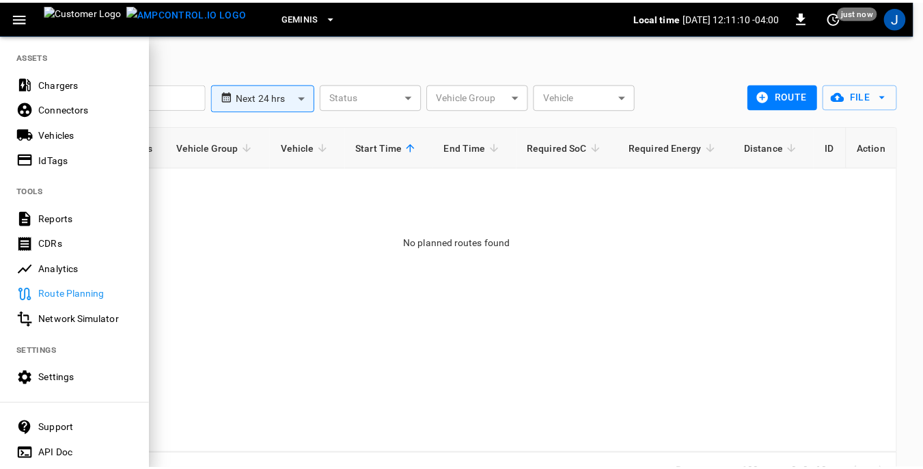
scroll to position [323, 0]
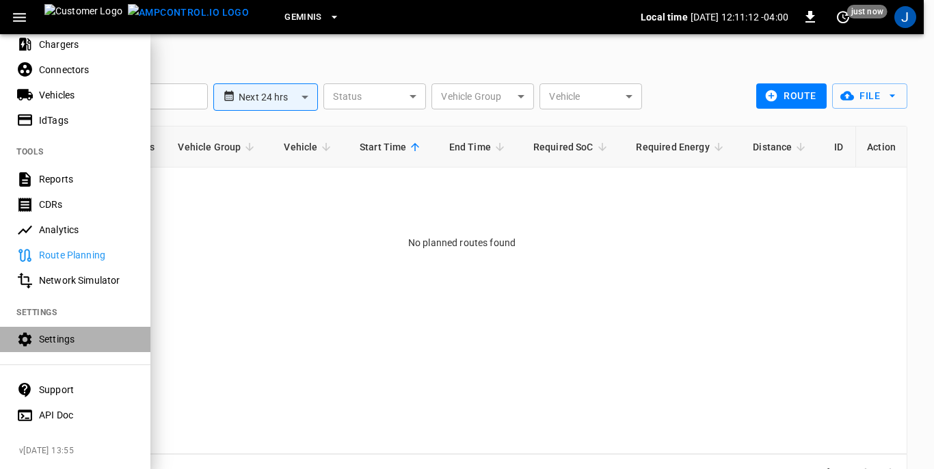
click at [66, 332] on div "Settings" at bounding box center [86, 339] width 95 height 14
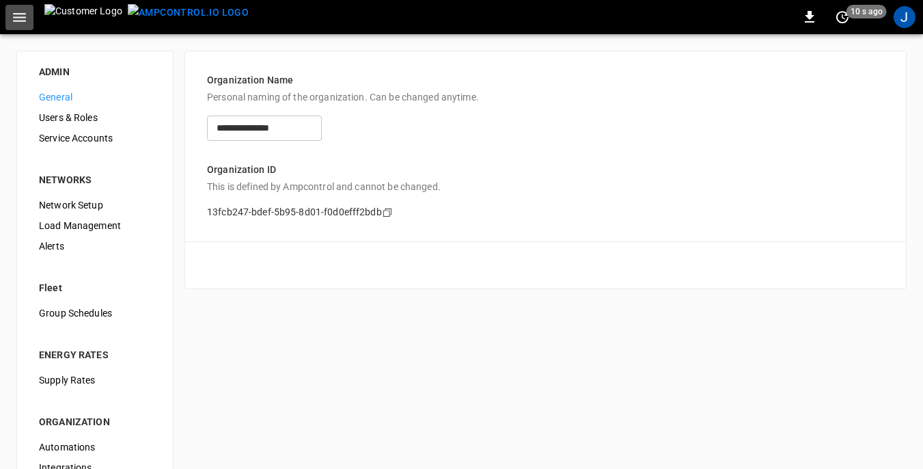
click at [17, 16] on icon "button" at bounding box center [19, 17] width 13 height 9
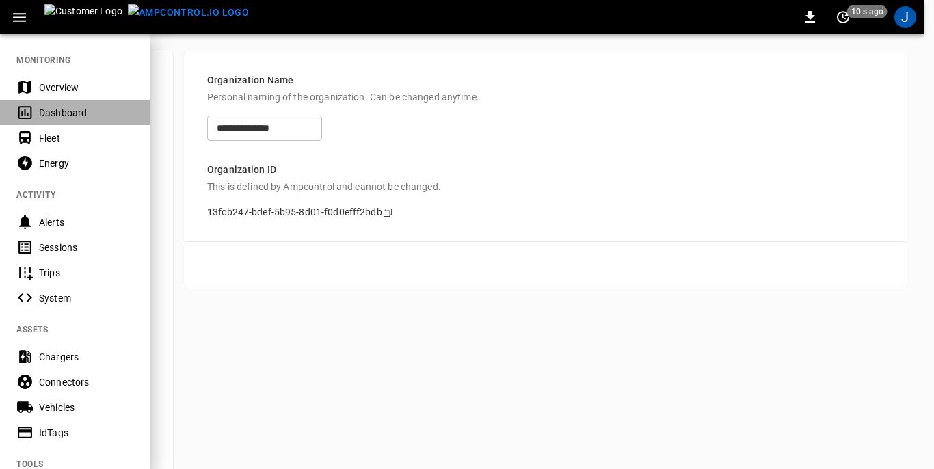
click at [57, 111] on div "Dashboard" at bounding box center [86, 113] width 95 height 14
